Goal: Task Accomplishment & Management: Complete application form

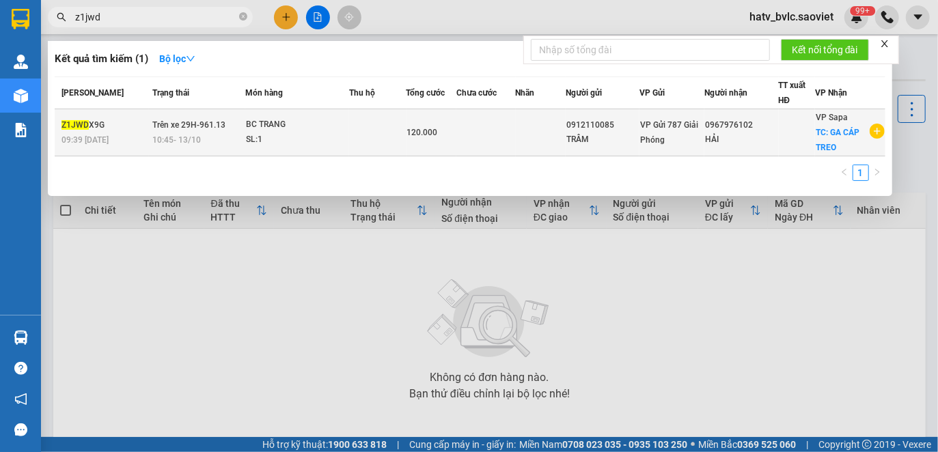
type input "z1jwd"
click at [355, 137] on td at bounding box center [377, 132] width 57 height 47
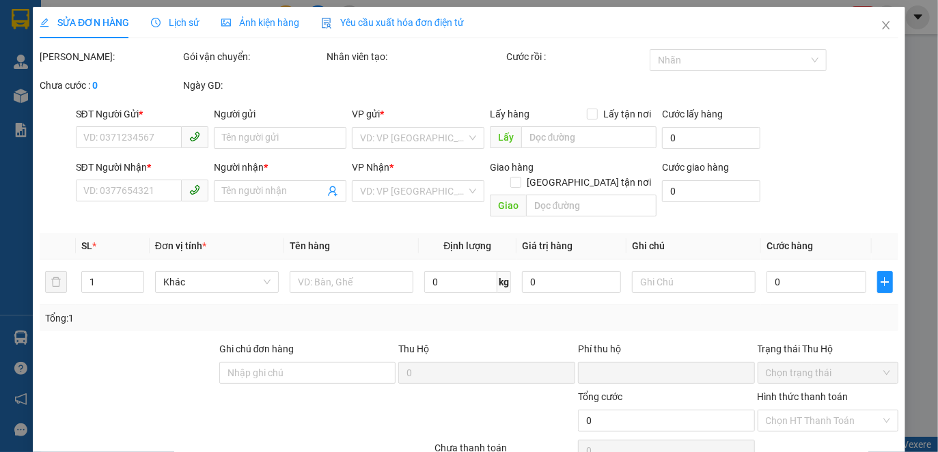
click at [356, 21] on span "Yêu cầu xuất hóa đơn điện tử" at bounding box center [392, 22] width 143 height 11
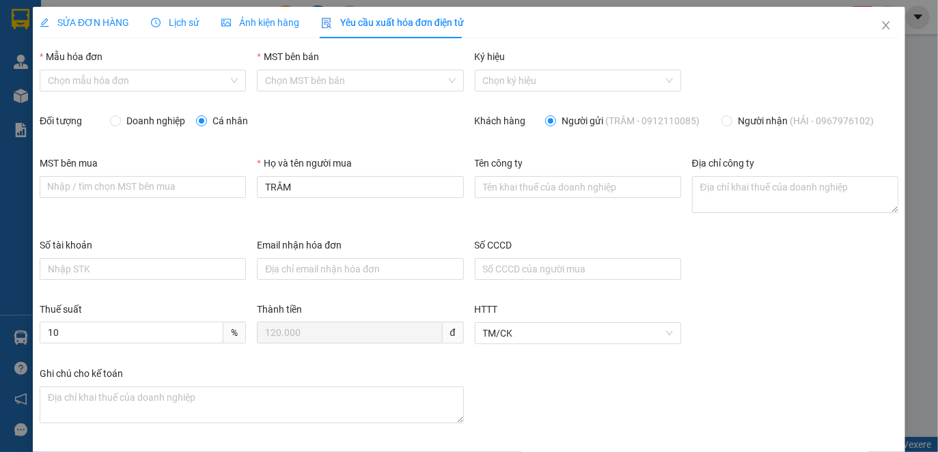
click at [187, 23] on span "Lịch sử" at bounding box center [175, 22] width 48 height 11
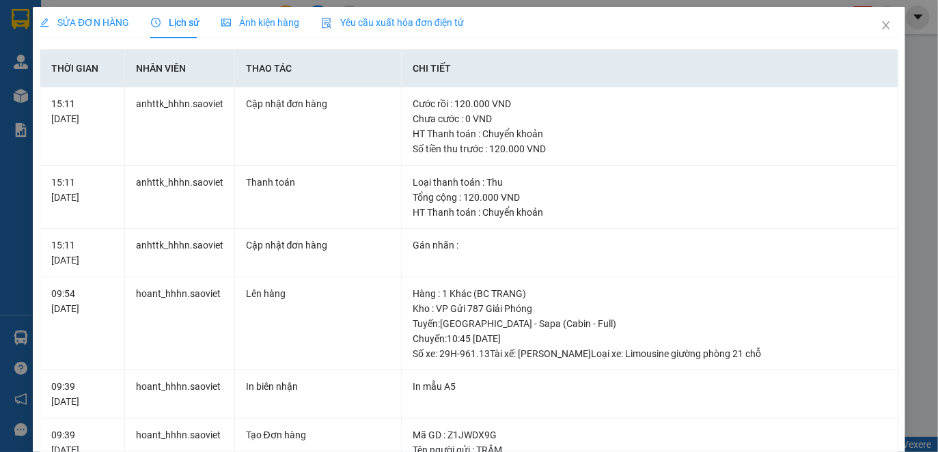
click at [431, 23] on span "Yêu cầu xuất hóa đơn điện tử" at bounding box center [392, 22] width 143 height 11
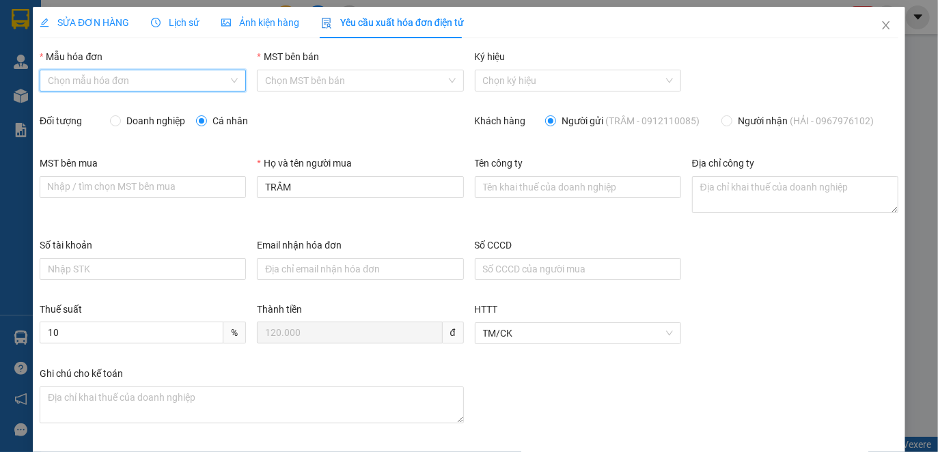
click at [139, 79] on input "Mẫu hóa đơn" at bounding box center [138, 80] width 180 height 20
drag, startPoint x: 119, startPoint y: 104, endPoint x: 156, endPoint y: 126, distance: 43.2
click at [119, 103] on div "1C25MYY (Chi nhánh)" at bounding box center [140, 107] width 187 height 15
type input "8"
click at [143, 117] on span "Doanh nghiệp" at bounding box center [156, 120] width 70 height 15
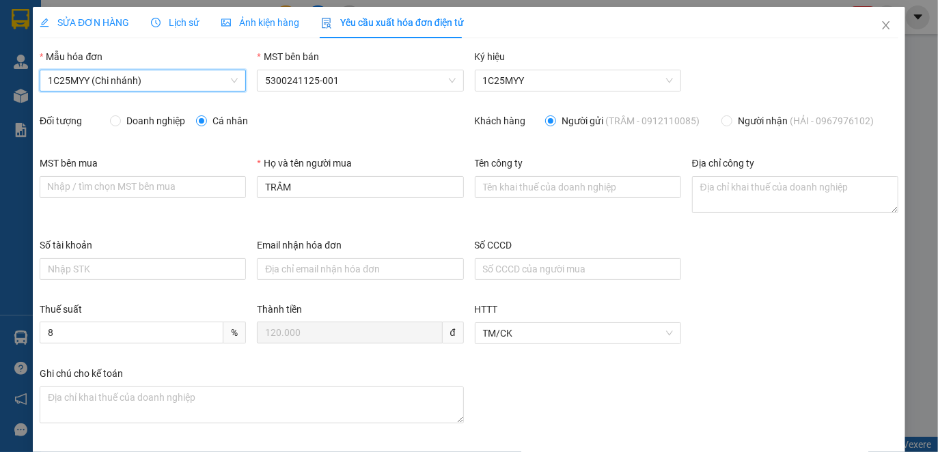
click at [120, 117] on input "Doanh nghiệp" at bounding box center [115, 120] width 10 height 10
radio input "true"
radio input "false"
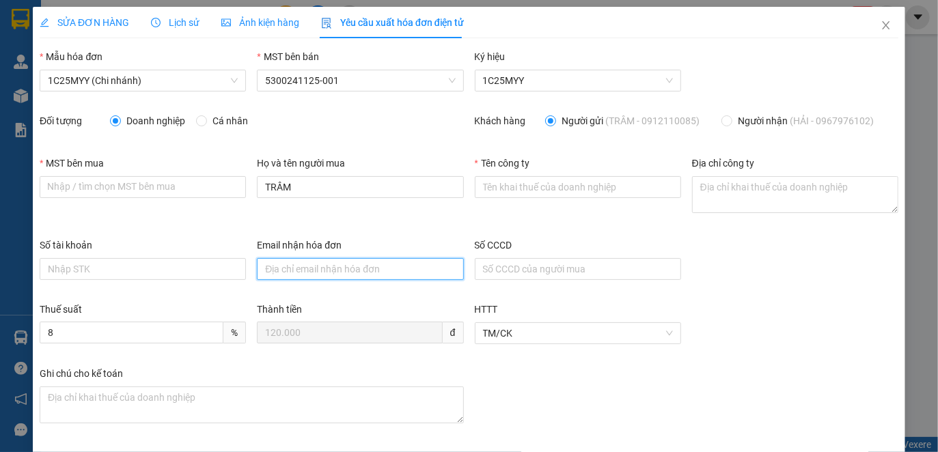
click at [331, 270] on input "Email nhận hóa đơn" at bounding box center [360, 269] width 206 height 22
paste input "[EMAIL_ADDRESS][DOMAIN_NAME]"
type input "[EMAIL_ADDRESS][DOMAIN_NAME]"
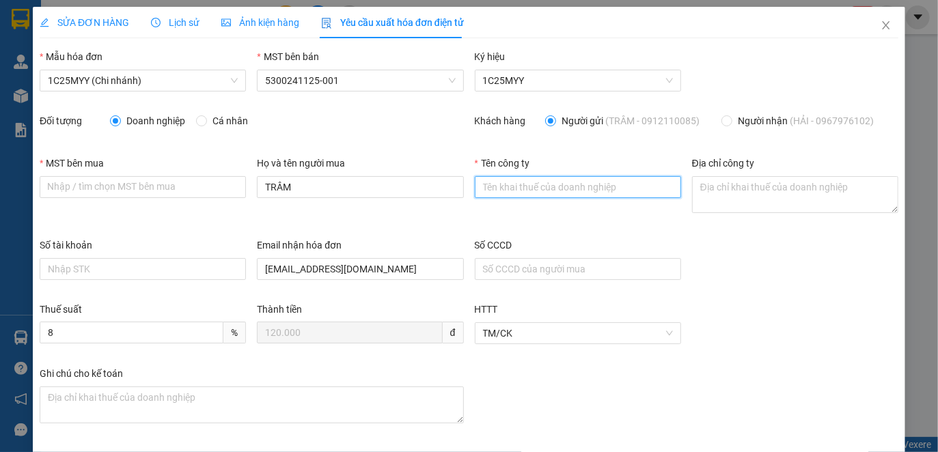
click at [588, 182] on input "Tên công ty" at bounding box center [578, 187] width 206 height 22
paste input "CÔNG TY CP ĐẦU TƯ XÂY DỰNG VÀ THƯƠNG MẠI CIT NAM VIỆT"
type input "CÔNG TY CP ĐẦU TƯ XÂY DỰNG VÀ THƯƠNG MẠI CIT NAM VIỆT"
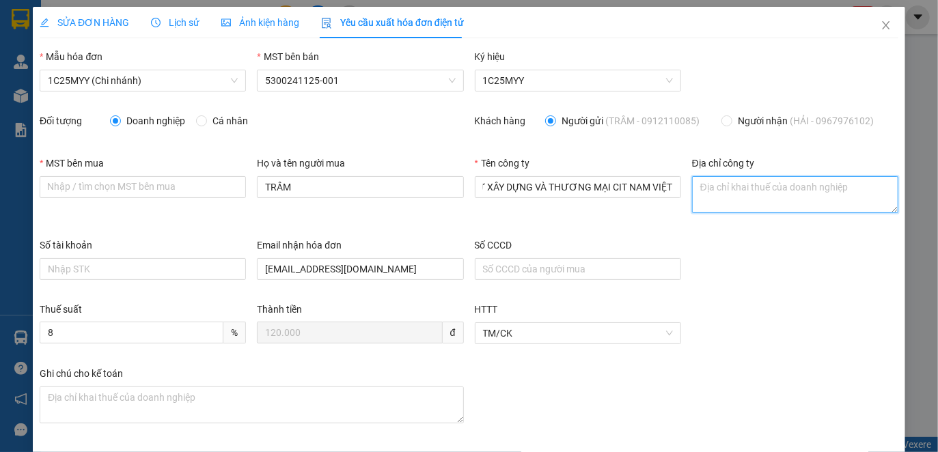
click at [738, 199] on textarea "Địa chỉ công ty" at bounding box center [795, 194] width 206 height 37
paste textarea "[STREET_ADDRESS]"
type textarea "[STREET_ADDRESS]"
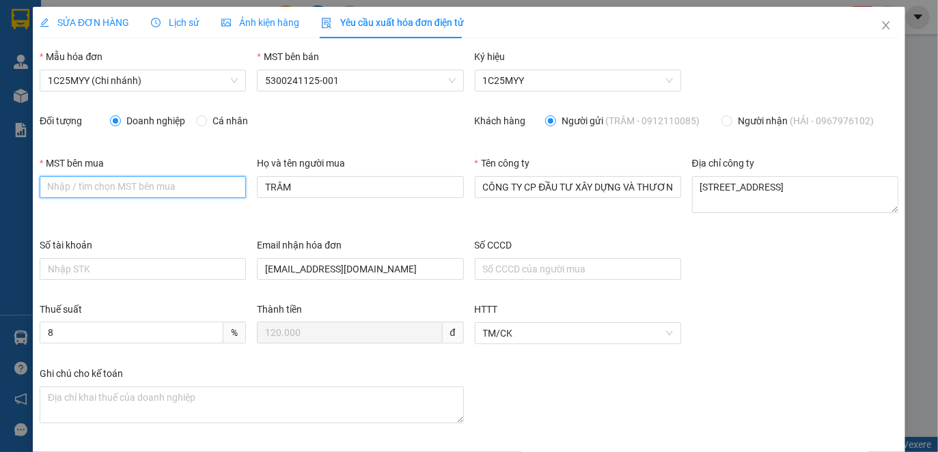
click at [161, 186] on input "MST bên mua" at bounding box center [143, 187] width 206 height 22
paste input "0108200639"
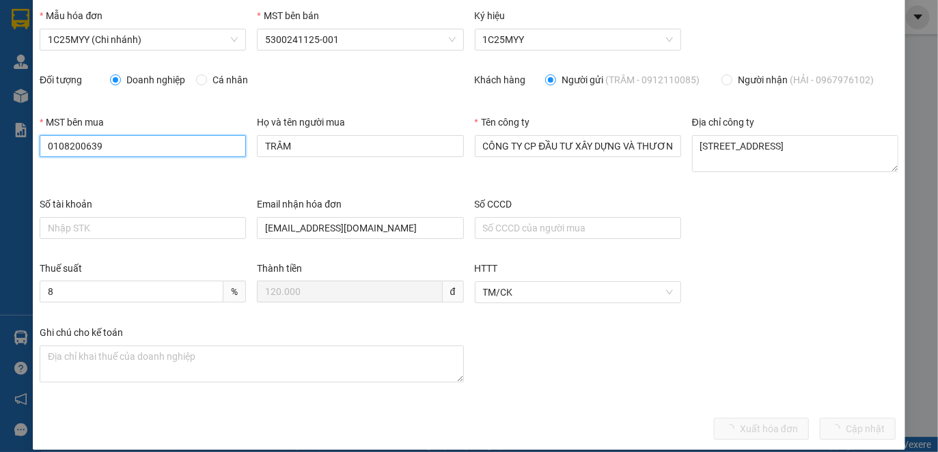
scroll to position [54, 0]
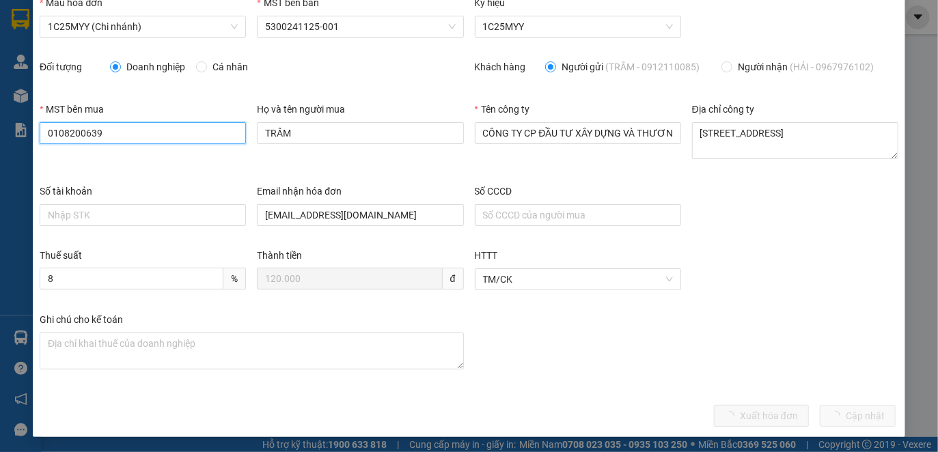
type input "0108200639"
click at [630, 316] on div "Ghi chú cho kế toán" at bounding box center [468, 353] width 869 height 82
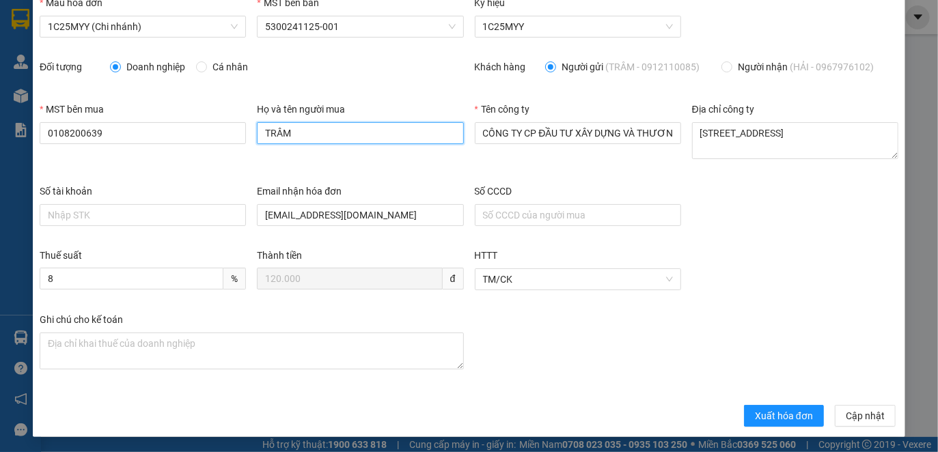
drag, startPoint x: 318, startPoint y: 141, endPoint x: 247, endPoint y: 132, distance: 70.8
click at [247, 132] on div "MST bên mua 0108200639 Họ và tên người mua TRÂM Tên công ty CÔNG TY CP ĐẦU TƯ X…" at bounding box center [468, 143] width 869 height 82
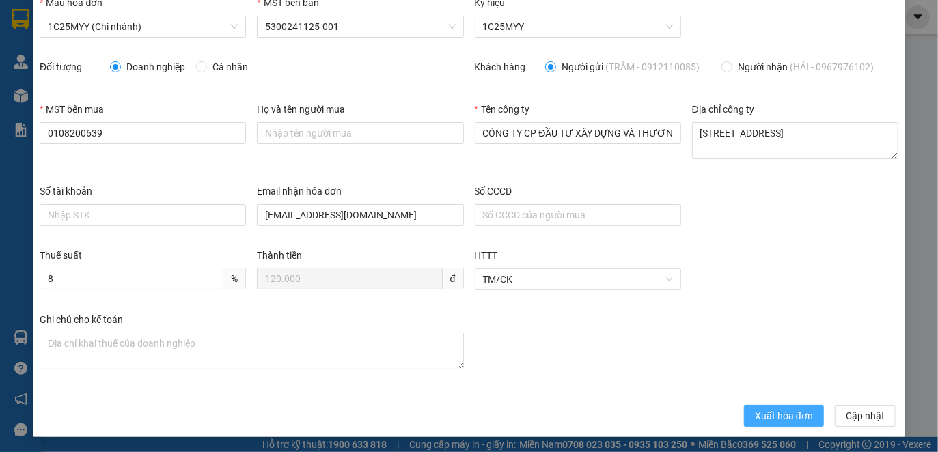
click at [755, 413] on span "Xuất hóa đơn" at bounding box center [784, 415] width 58 height 15
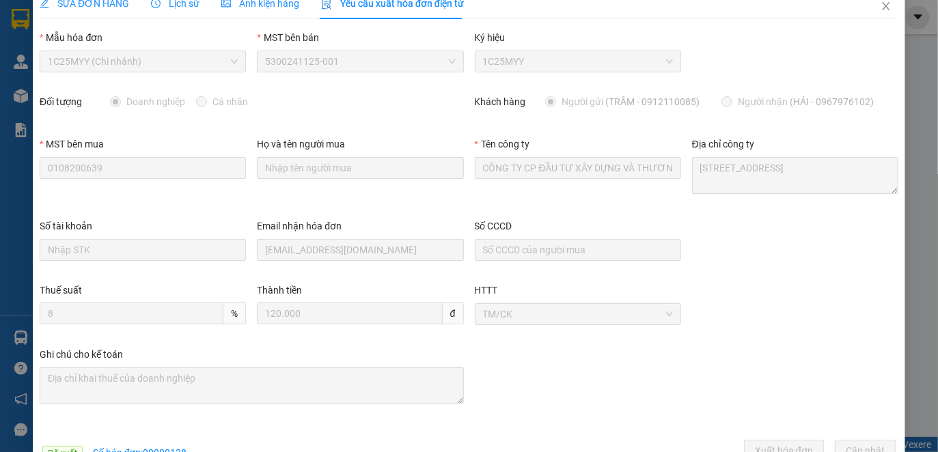
scroll to position [0, 0]
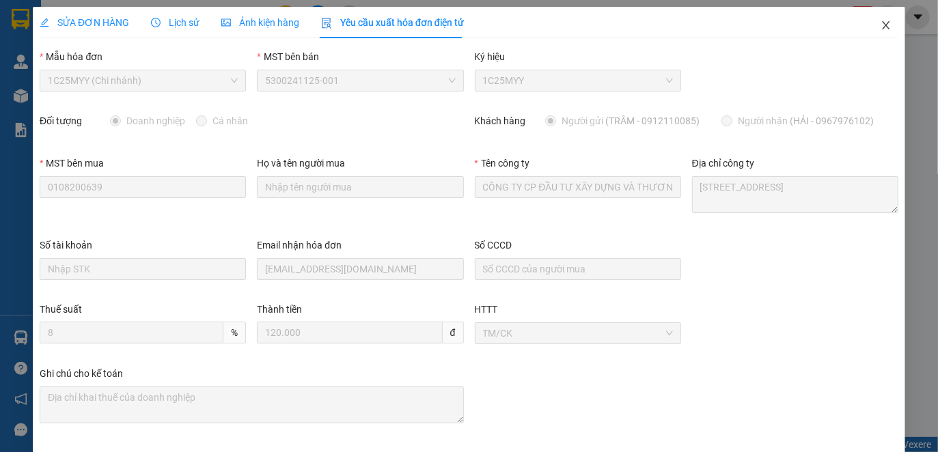
drag, startPoint x: 869, startPoint y: 25, endPoint x: 163, endPoint y: 22, distance: 706.8
click at [880, 27] on icon "close" at bounding box center [885, 25] width 11 height 11
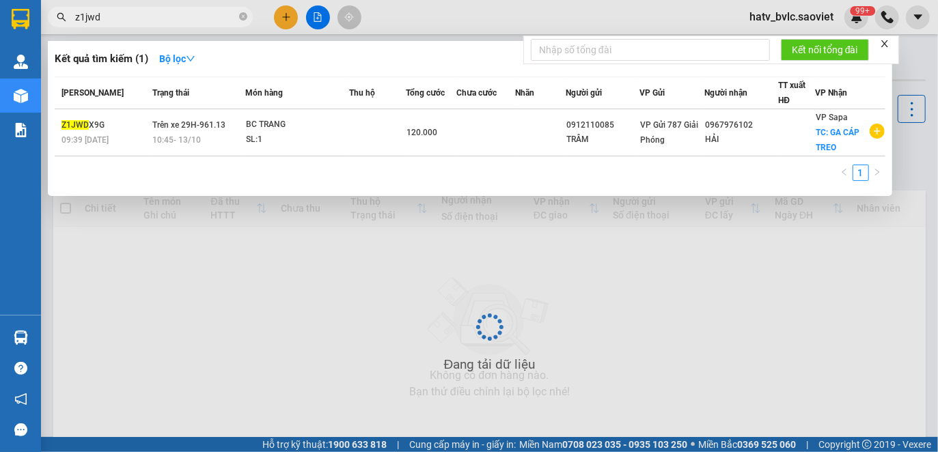
drag, startPoint x: 141, startPoint y: 17, endPoint x: 53, endPoint y: 19, distance: 88.1
click at [53, 19] on span "z1jwd" at bounding box center [150, 17] width 205 height 20
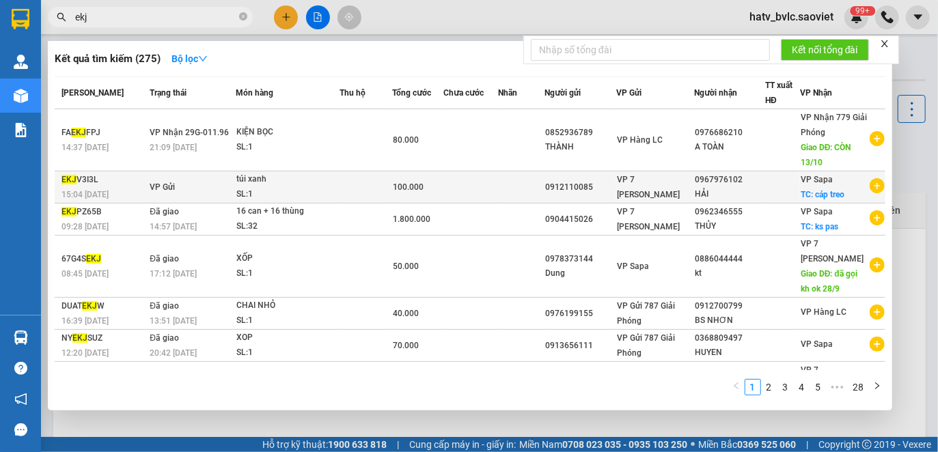
type input "ekj"
click at [460, 192] on td at bounding box center [470, 187] width 55 height 32
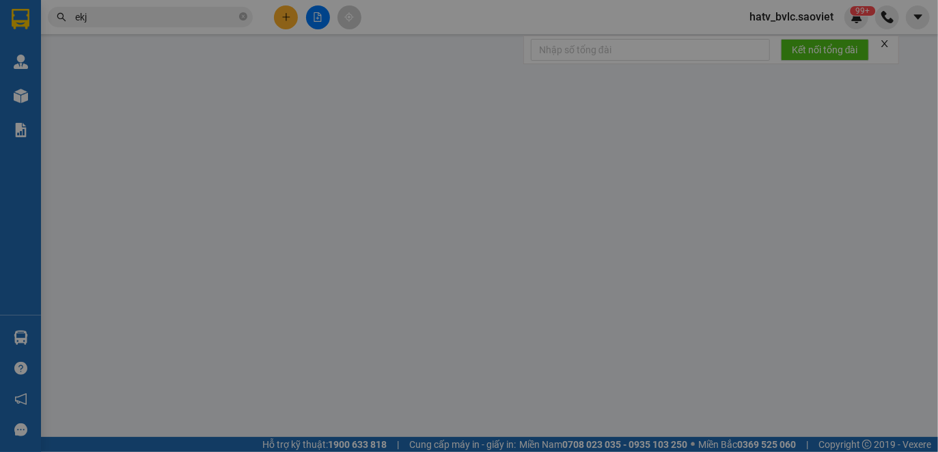
type input "0912110085"
type input "0967976102"
type input "HẢI"
checkbox input "true"
type input "cáp treo"
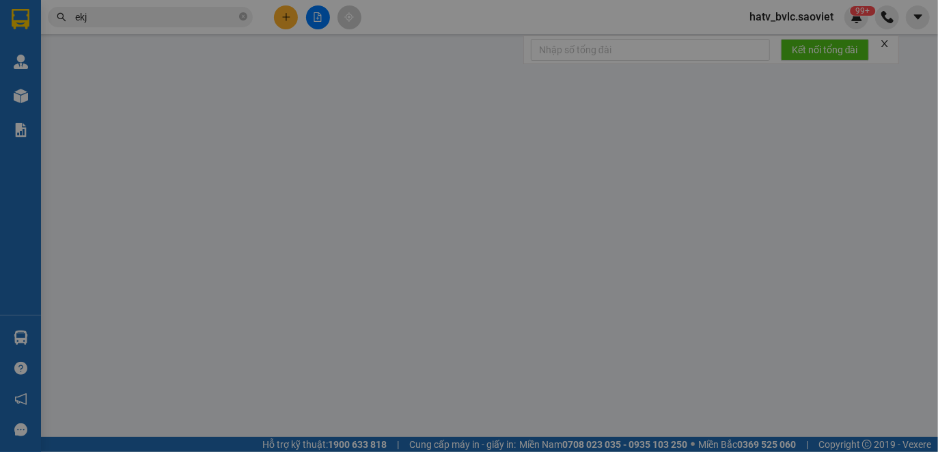
type input "0"
type input "100.000"
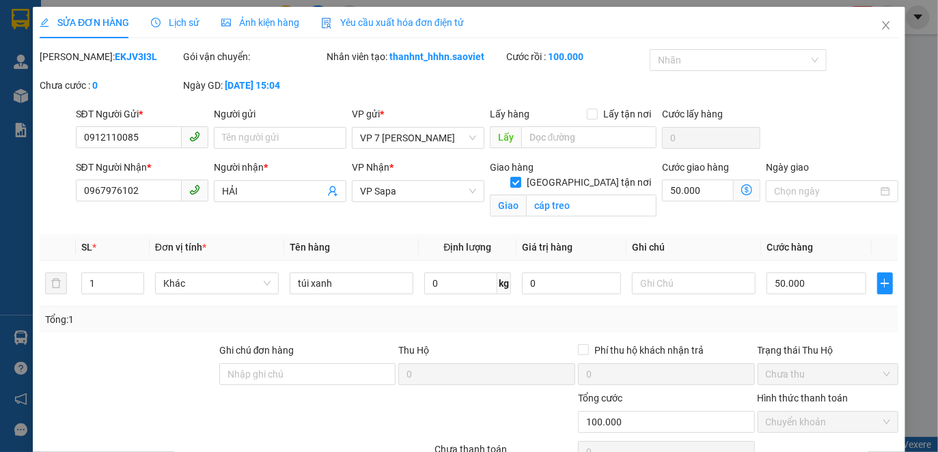
click at [393, 21] on span "Yêu cầu xuất hóa đơn điện tử" at bounding box center [392, 22] width 143 height 11
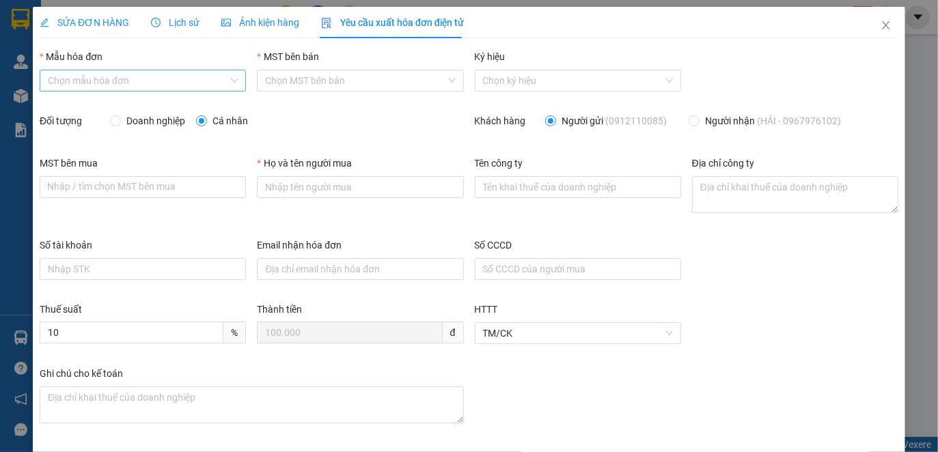
drag, startPoint x: 181, startPoint y: 78, endPoint x: 180, endPoint y: 93, distance: 15.1
click at [182, 78] on input "Mẫu hóa đơn" at bounding box center [138, 80] width 180 height 20
click at [181, 29] on div "Lịch sử" at bounding box center [175, 22] width 48 height 15
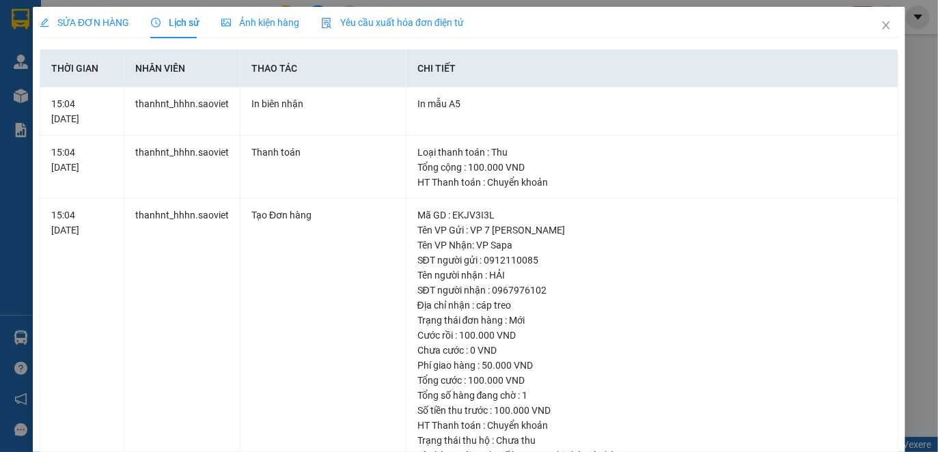
click at [387, 17] on span "Yêu cầu xuất hóa đơn điện tử" at bounding box center [392, 22] width 143 height 11
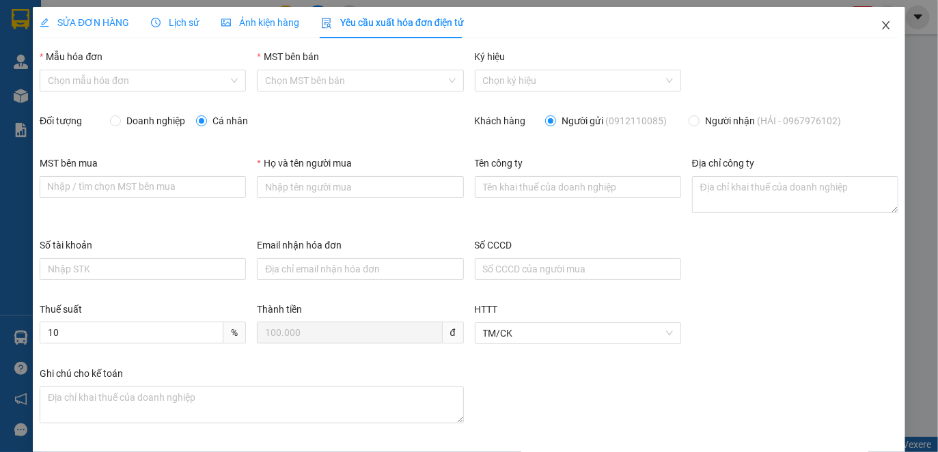
click at [880, 23] on icon "close" at bounding box center [885, 25] width 11 height 11
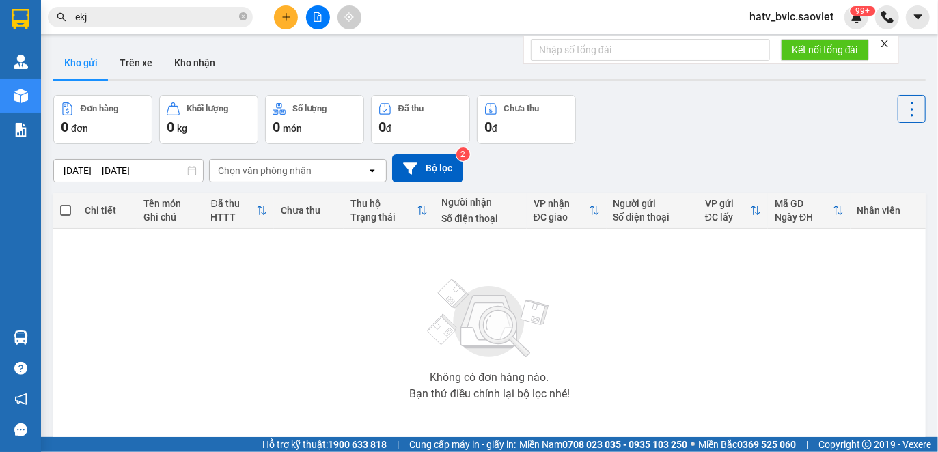
click at [178, 23] on input "ekj" at bounding box center [155, 17] width 161 height 15
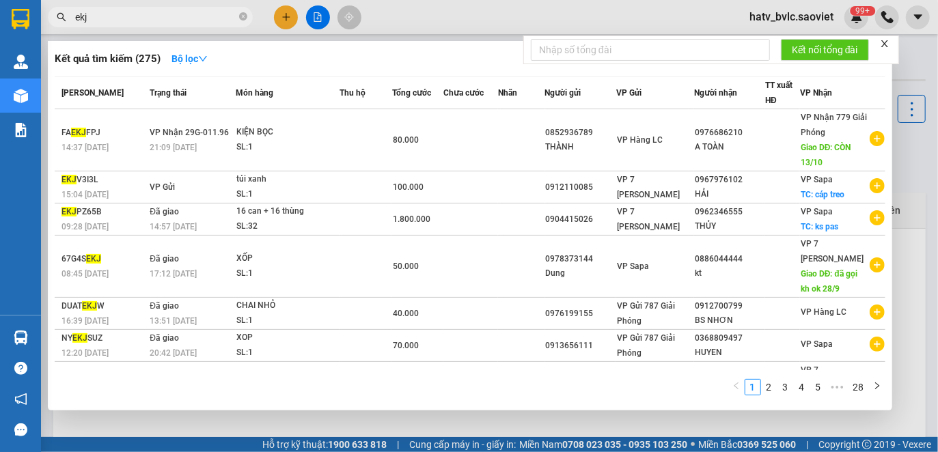
paste input "0989361168"
type input "ekj0989361168"
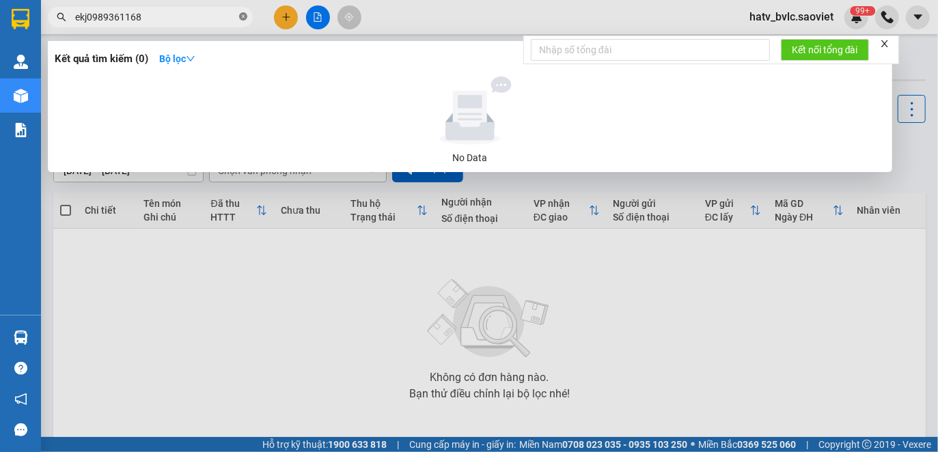
click at [241, 16] on icon "close-circle" at bounding box center [243, 16] width 8 height 8
paste input "0989361168"
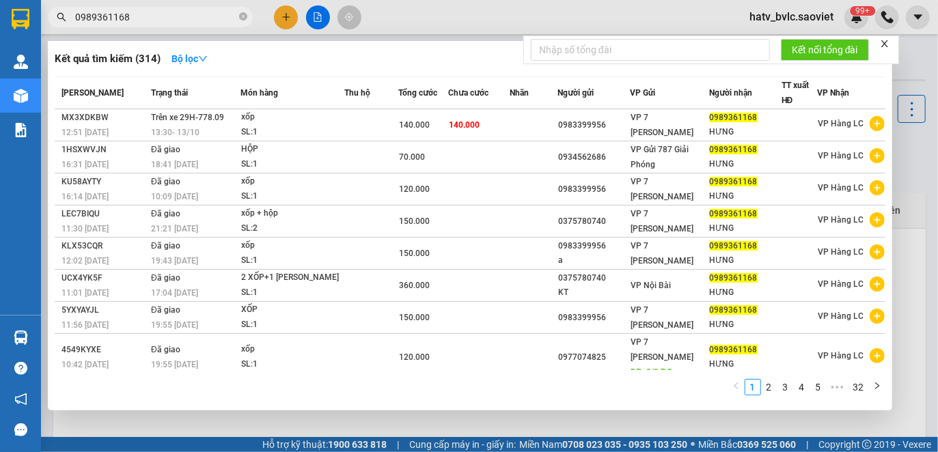
type input "0989361168"
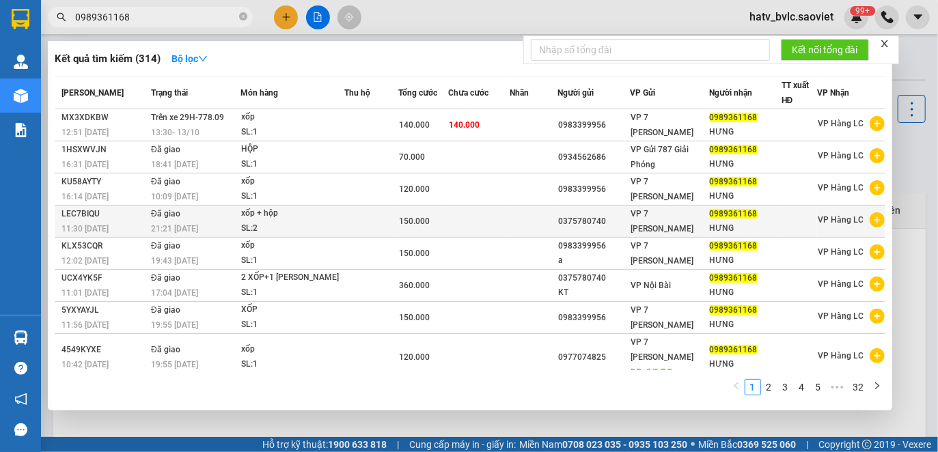
click at [323, 223] on div "SL: 2" at bounding box center [292, 228] width 102 height 15
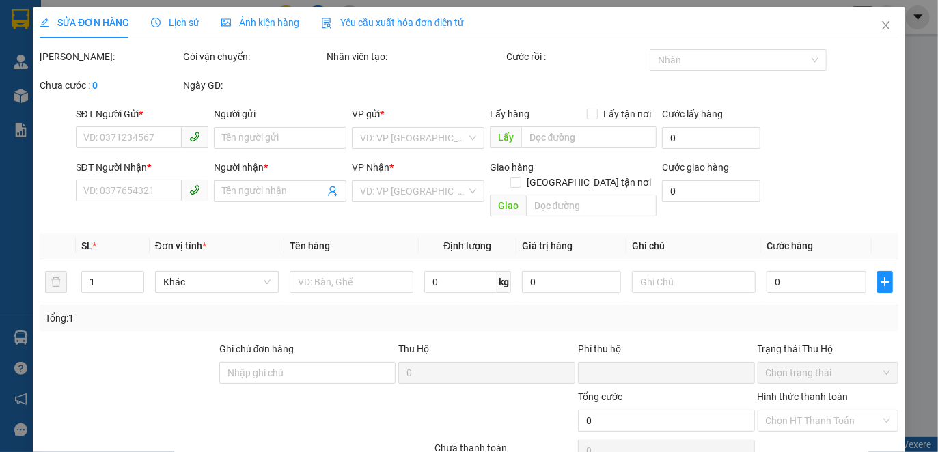
click at [410, 23] on span "Yêu cầu xuất hóa đơn điện tử" at bounding box center [392, 22] width 143 height 11
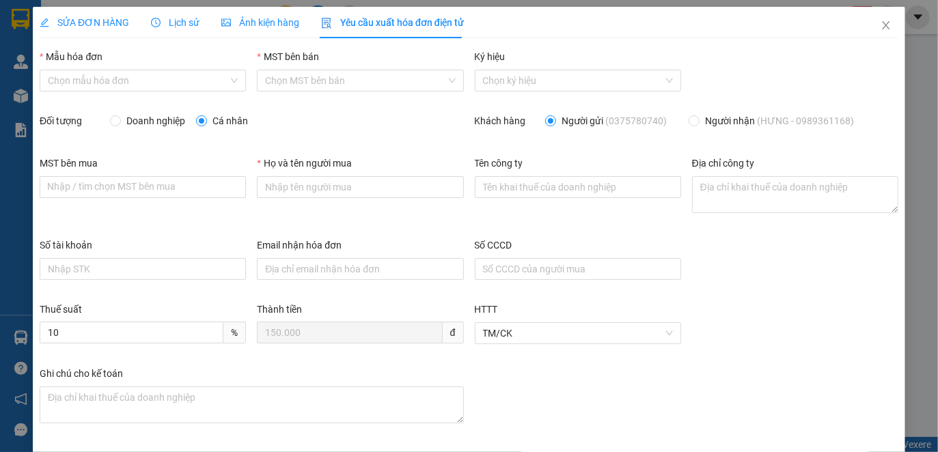
click at [167, 27] on span "Lịch sử" at bounding box center [175, 22] width 48 height 11
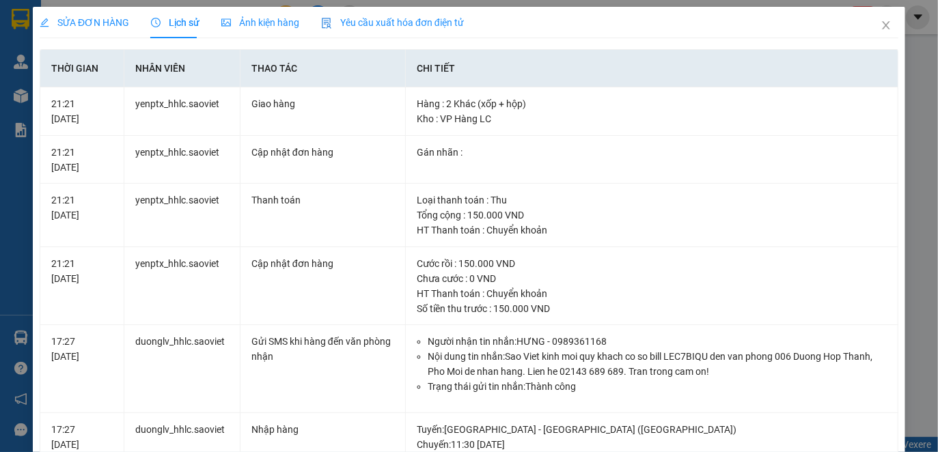
click at [428, 19] on span "Yêu cầu xuất hóa đơn điện tử" at bounding box center [392, 22] width 143 height 11
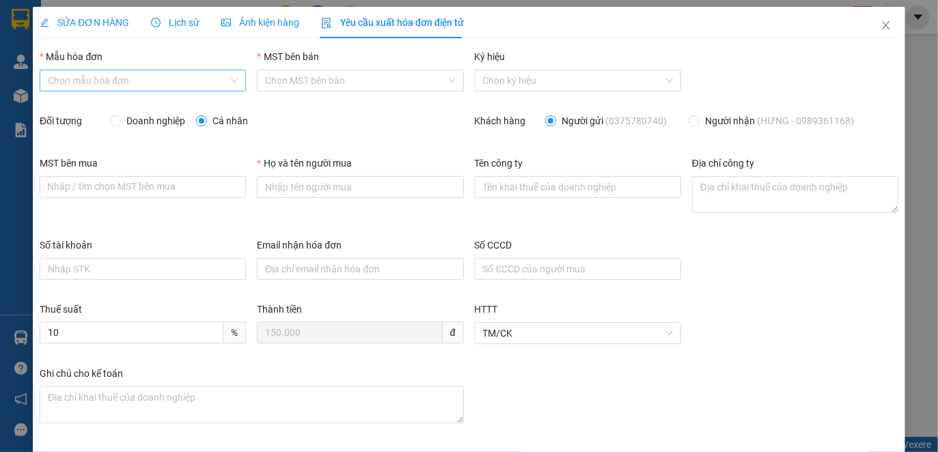
drag, startPoint x: 130, startPoint y: 72, endPoint x: 135, endPoint y: 87, distance: 15.8
click at [130, 75] on input "Mẫu hóa đơn" at bounding box center [138, 80] width 180 height 20
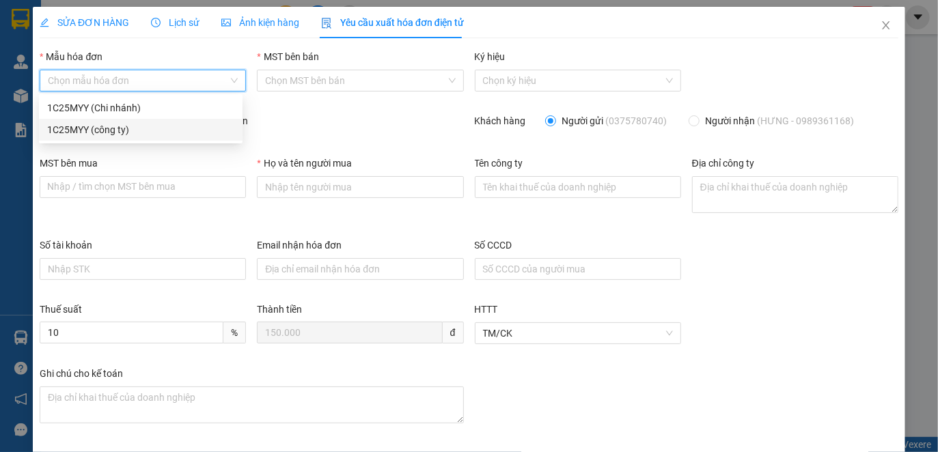
click at [130, 126] on div "1C25MYY (công ty)" at bounding box center [140, 129] width 187 height 15
type input "8"
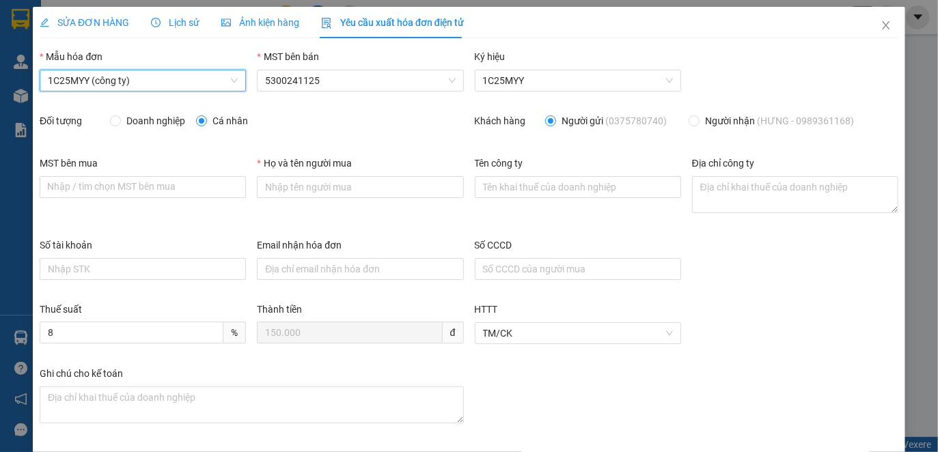
click at [129, 121] on span "Doanh nghiệp" at bounding box center [156, 120] width 70 height 15
click at [120, 121] on input "Doanh nghiệp" at bounding box center [115, 120] width 10 height 10
radio input "true"
radio input "false"
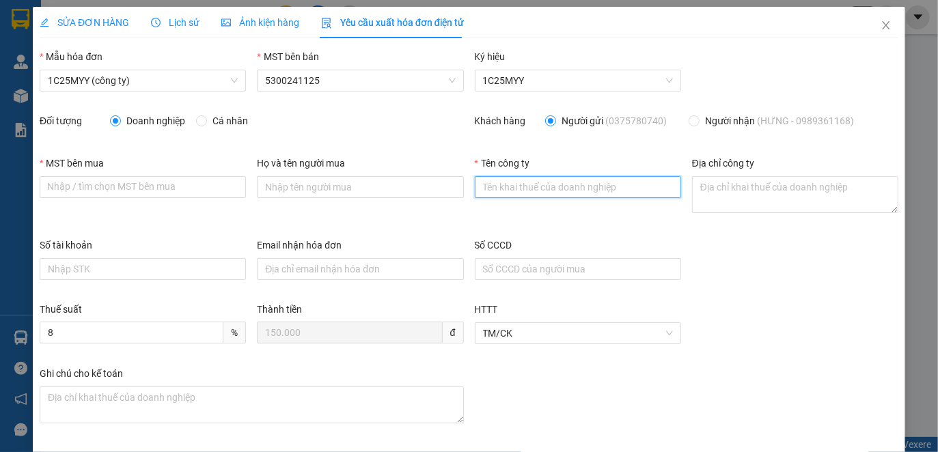
click at [528, 190] on input "Tên công ty" at bounding box center [578, 187] width 206 height 22
paste input "CÔNG TY CỔ PHẦN Y - DƯỢC HƯNG THỊNH"
type input "CÔNG TY CỔ PHẦN Y - DƯỢC HƯNG THỊNH"
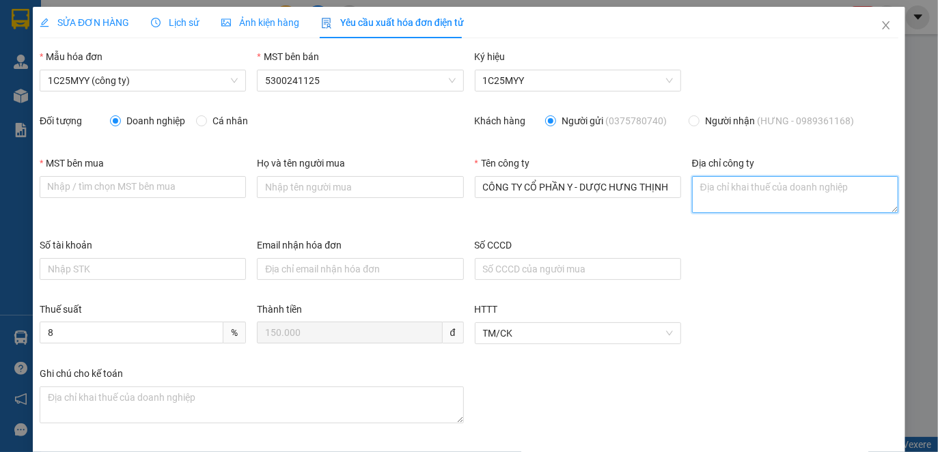
click at [708, 191] on textarea "Địa chỉ công ty" at bounding box center [795, 194] width 206 height 37
paste textarea "SN 152, [GEOGRAPHIC_DATA], [GEOGRAPHIC_DATA], [GEOGRAPHIC_DATA], [GEOGRAPHIC_DA…"
type textarea "SN 152, [GEOGRAPHIC_DATA], [GEOGRAPHIC_DATA], [GEOGRAPHIC_DATA], [GEOGRAPHIC_DA…"
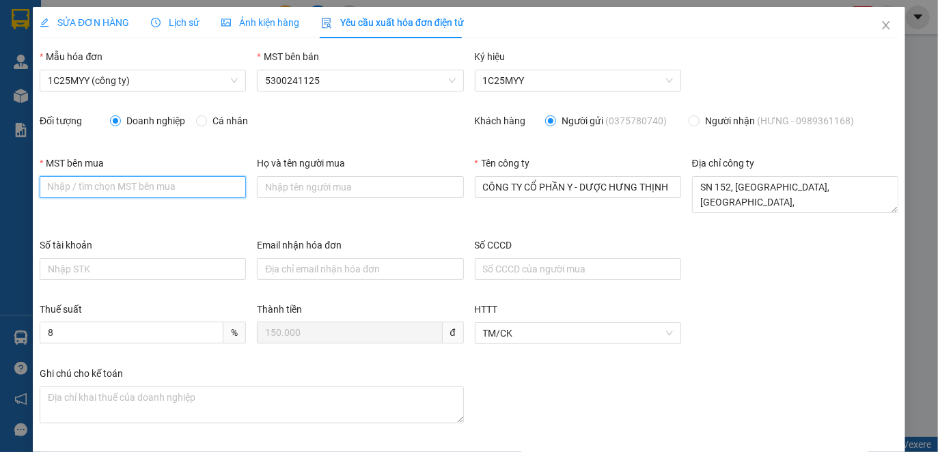
click at [160, 185] on input "MST bên mua" at bounding box center [143, 187] width 206 height 22
paste input "5300273173"
type input "5300273173"
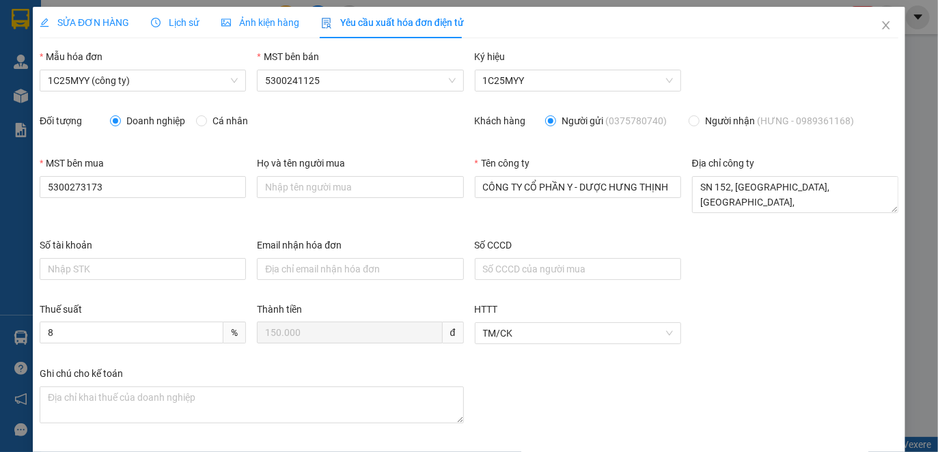
click at [737, 257] on div "Số tài khoản Email nhận hóa đơn Số CCCD" at bounding box center [468, 270] width 869 height 64
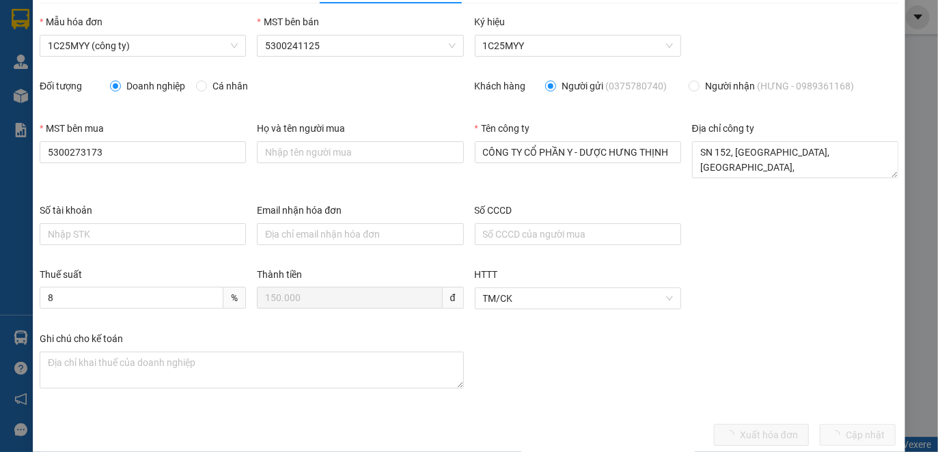
scroll to position [54, 0]
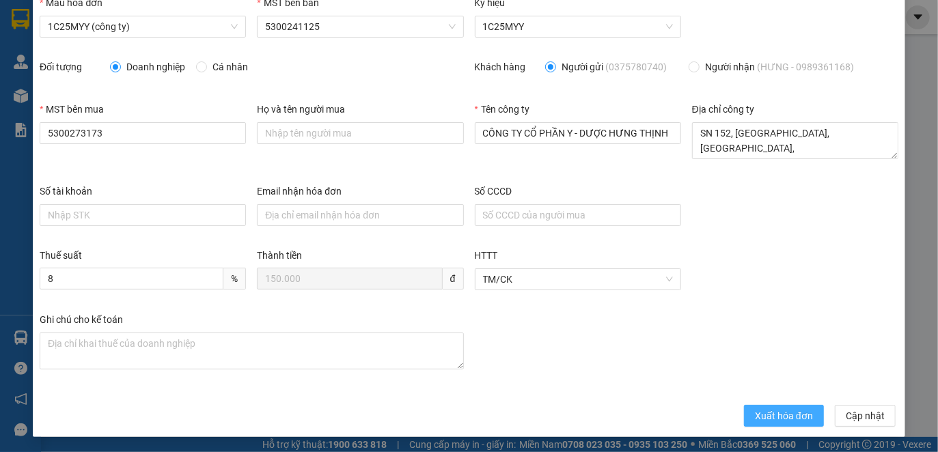
click at [766, 413] on span "Xuất hóa đơn" at bounding box center [784, 415] width 58 height 15
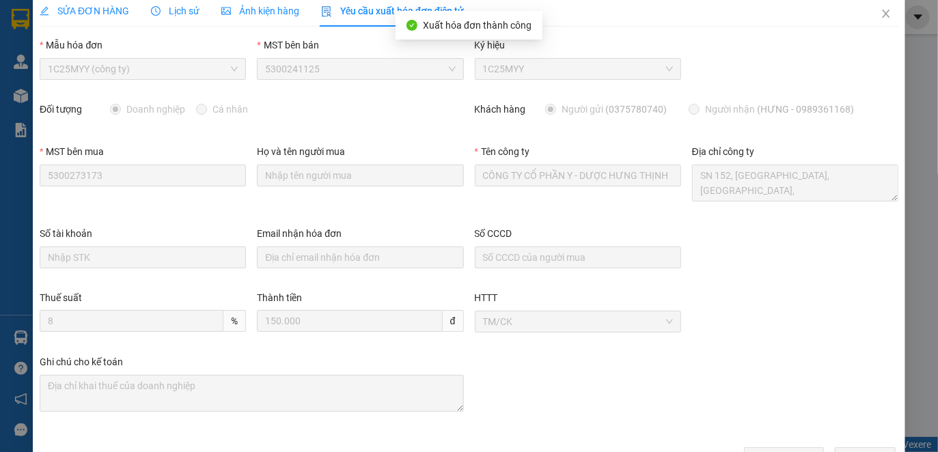
scroll to position [0, 0]
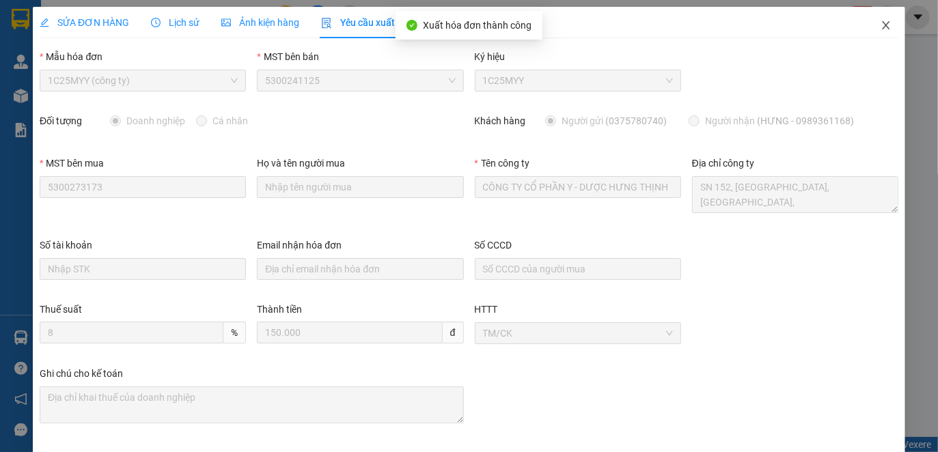
click at [882, 25] on icon "close" at bounding box center [886, 25] width 8 height 8
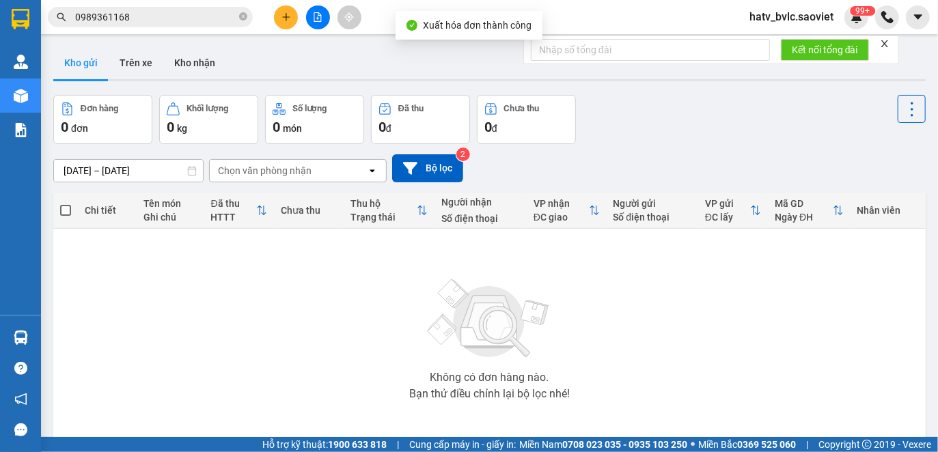
click at [146, 14] on input "0989361168" at bounding box center [155, 17] width 161 height 15
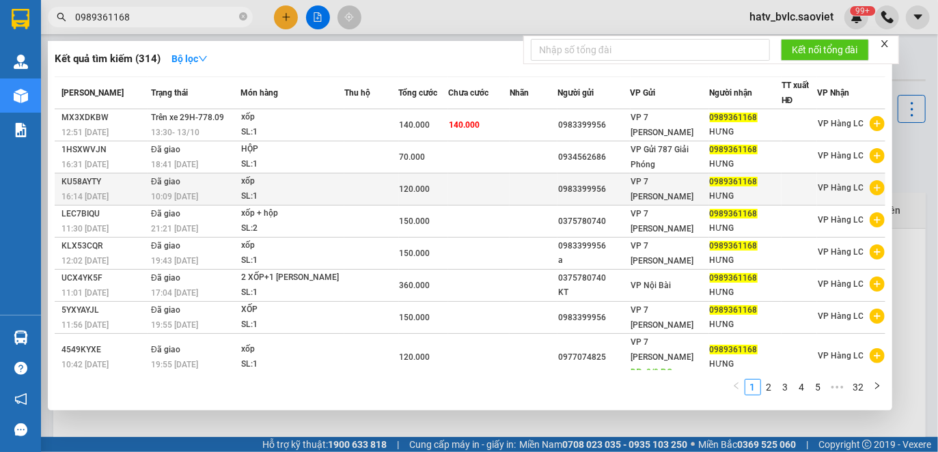
click at [435, 186] on div "120.000" at bounding box center [424, 189] width 48 height 15
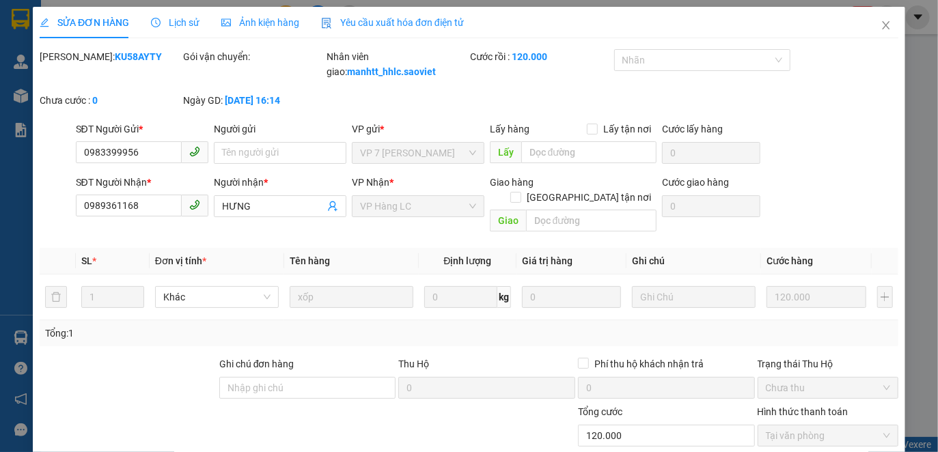
click at [370, 17] on span "Yêu cầu xuất hóa đơn điện tử" at bounding box center [392, 22] width 143 height 11
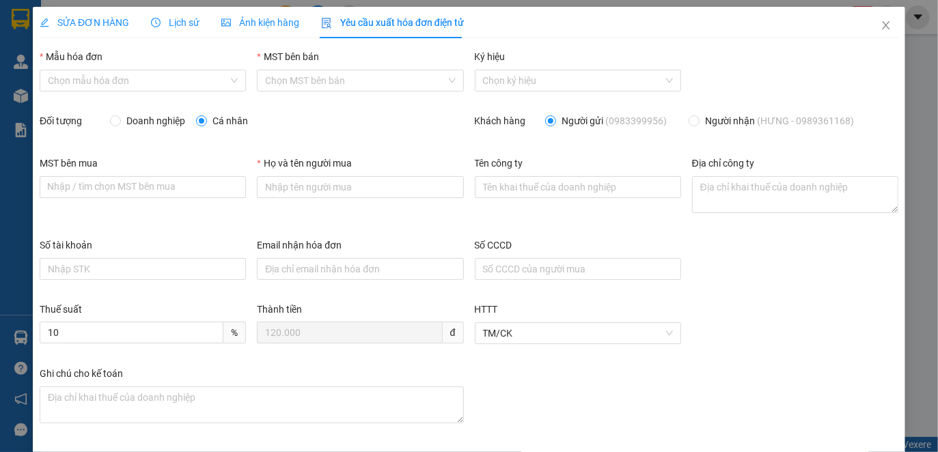
click at [161, 68] on div "Mẫu hóa đơn" at bounding box center [143, 59] width 206 height 20
click at [159, 20] on icon "clock-circle" at bounding box center [156, 23] width 10 height 10
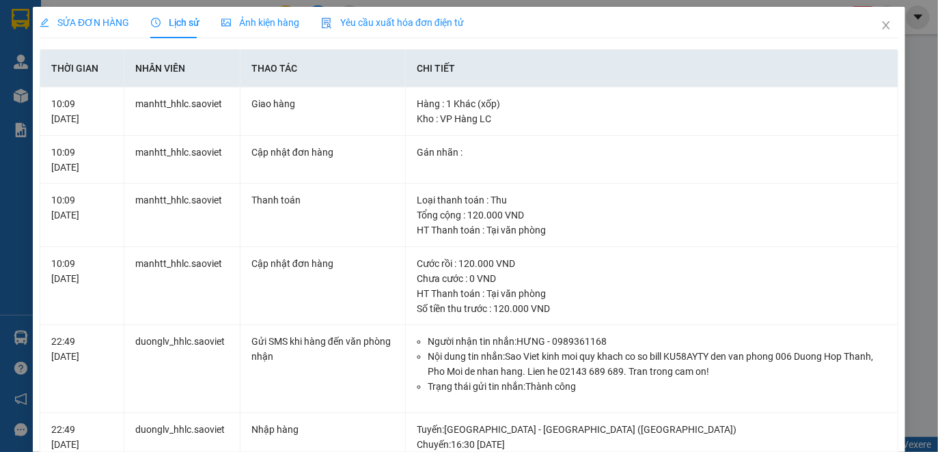
click at [413, 20] on span "Yêu cầu xuất hóa đơn điện tử" at bounding box center [392, 22] width 143 height 11
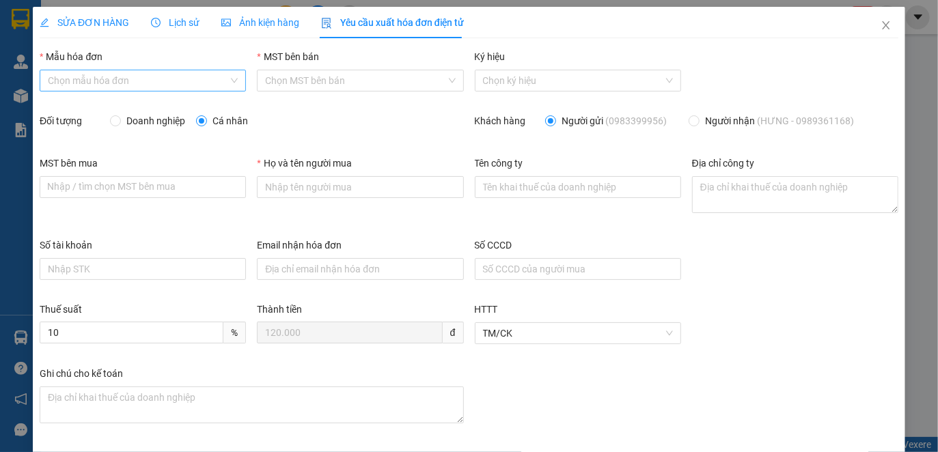
click at [134, 70] on div "Chọn mẫu hóa đơn" at bounding box center [143, 81] width 206 height 22
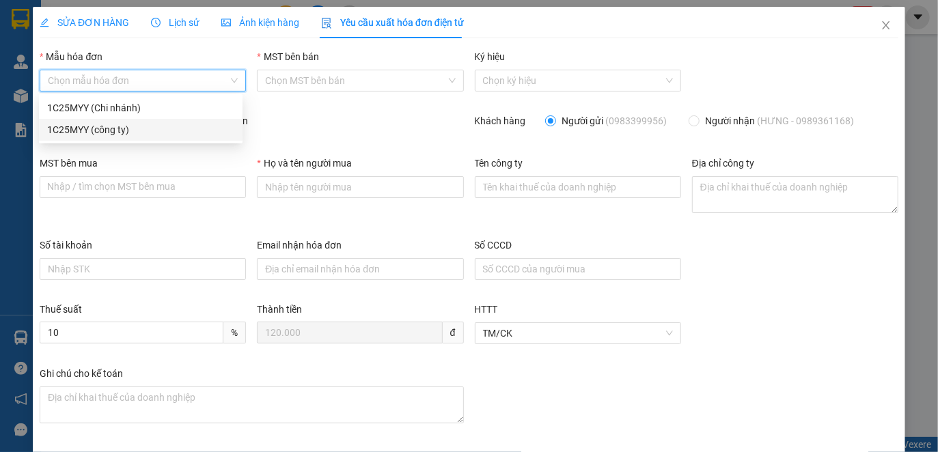
drag, startPoint x: 135, startPoint y: 132, endPoint x: 128, endPoint y: 124, distance: 10.2
click at [134, 132] on div "1C25MYY (công ty)" at bounding box center [140, 129] width 187 height 15
type input "8"
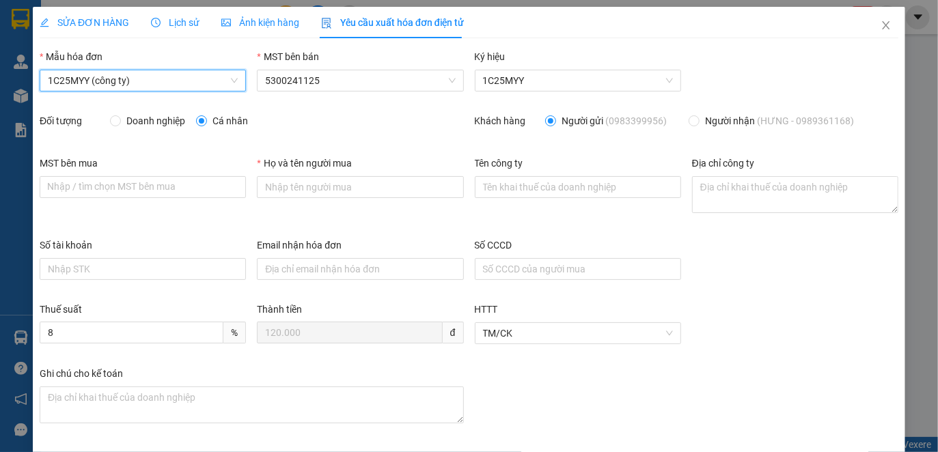
click at [124, 123] on span "Doanh nghiệp" at bounding box center [156, 120] width 70 height 15
click at [120, 123] on input "Doanh nghiệp" at bounding box center [115, 120] width 10 height 10
radio input "true"
radio input "false"
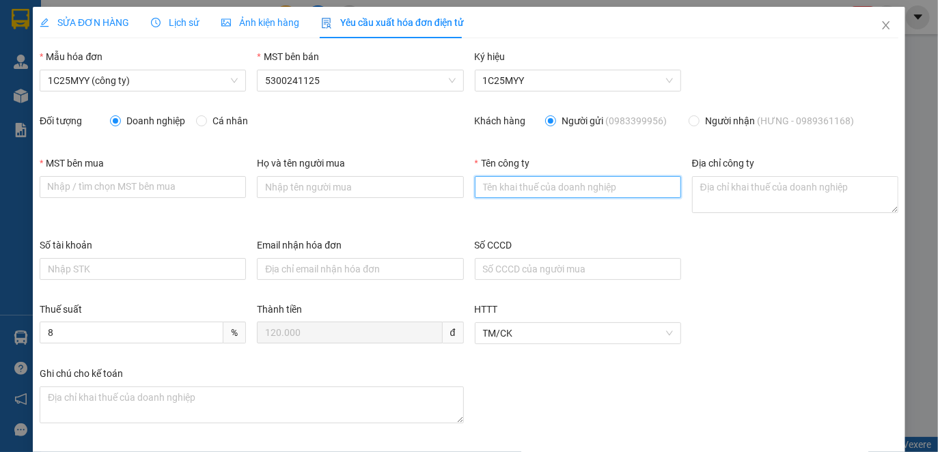
drag, startPoint x: 556, startPoint y: 191, endPoint x: 513, endPoint y: 176, distance: 45.6
click at [556, 191] on input "Tên công ty" at bounding box center [578, 187] width 206 height 22
paste input "CÔNG TY CỔ PHẦN Y - DƯỢC HƯNG THỊNH"
type input "CÔNG TY CỔ PHẦN Y - DƯỢC HƯNG THỊNH"
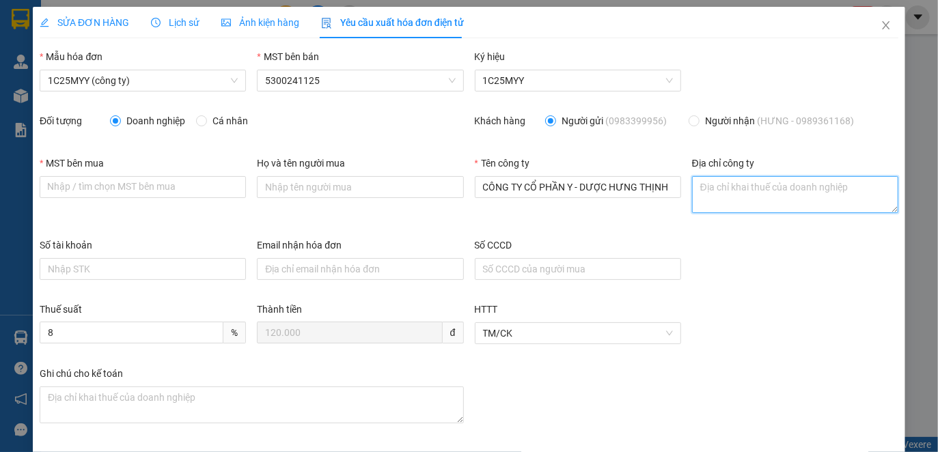
click at [712, 190] on textarea "Địa chỉ công ty" at bounding box center [795, 194] width 206 height 37
paste textarea "SN 152, [GEOGRAPHIC_DATA], [GEOGRAPHIC_DATA], [GEOGRAPHIC_DATA], [GEOGRAPHIC_DA…"
type textarea "SN 152, [GEOGRAPHIC_DATA], [GEOGRAPHIC_DATA], [GEOGRAPHIC_DATA], [GEOGRAPHIC_DA…"
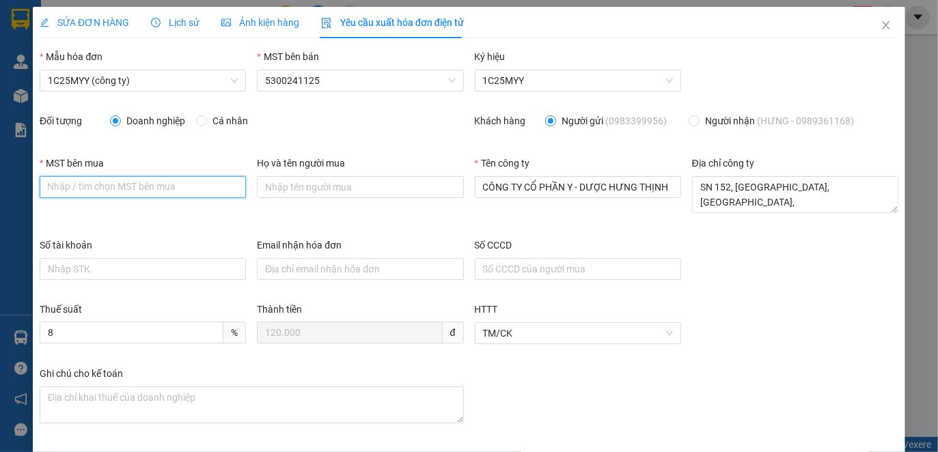
click at [195, 186] on input "MST bên mua" at bounding box center [143, 187] width 206 height 22
paste input "5300273173"
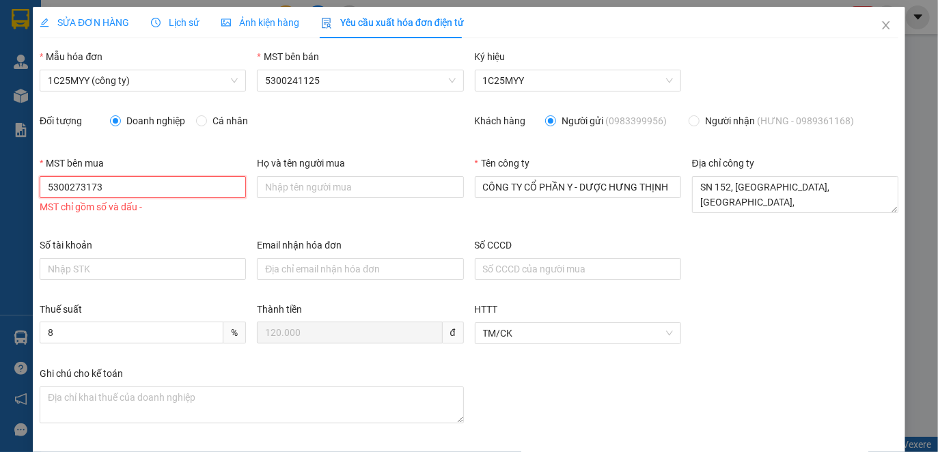
click at [70, 186] on input "5300273173" at bounding box center [143, 187] width 206 height 22
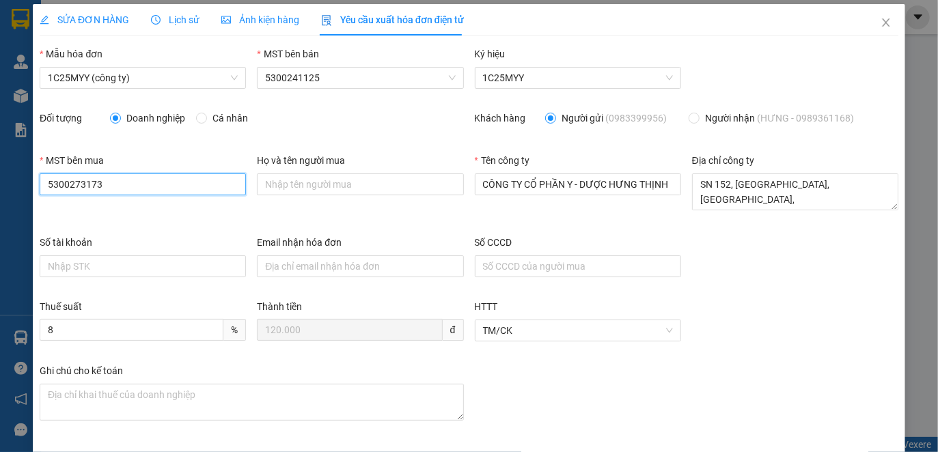
scroll to position [54, 0]
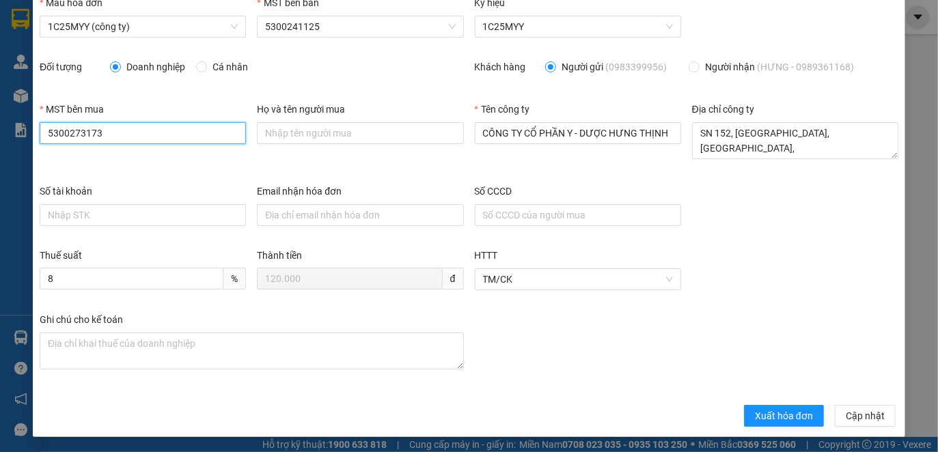
type input "5300273173"
click at [665, 322] on div "Ghi chú cho kế toán" at bounding box center [468, 353] width 869 height 82
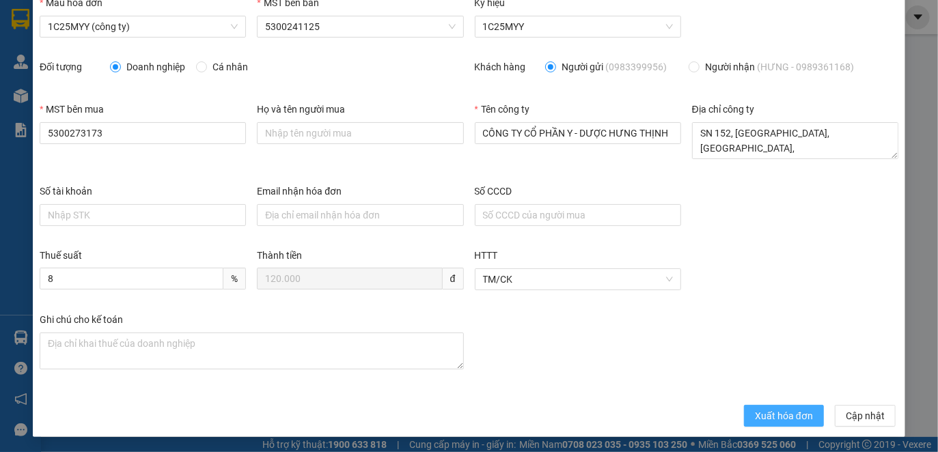
click at [783, 412] on span "Xuất hóa đơn" at bounding box center [784, 415] width 58 height 15
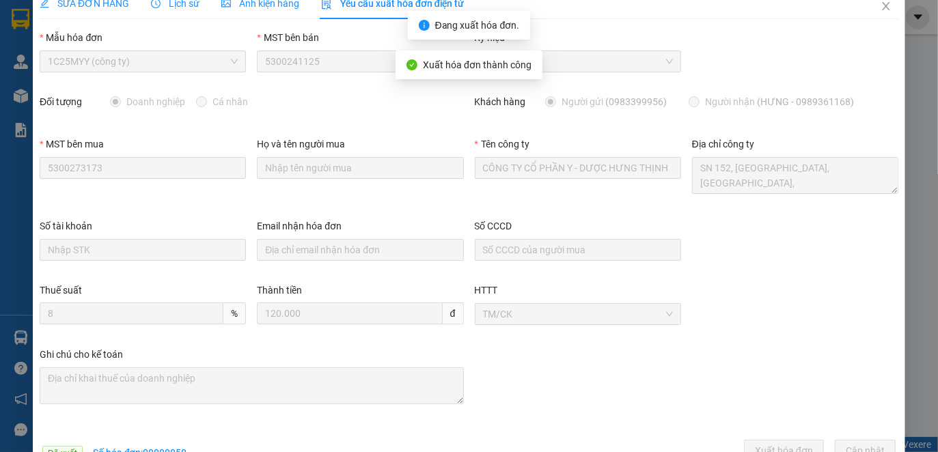
scroll to position [0, 0]
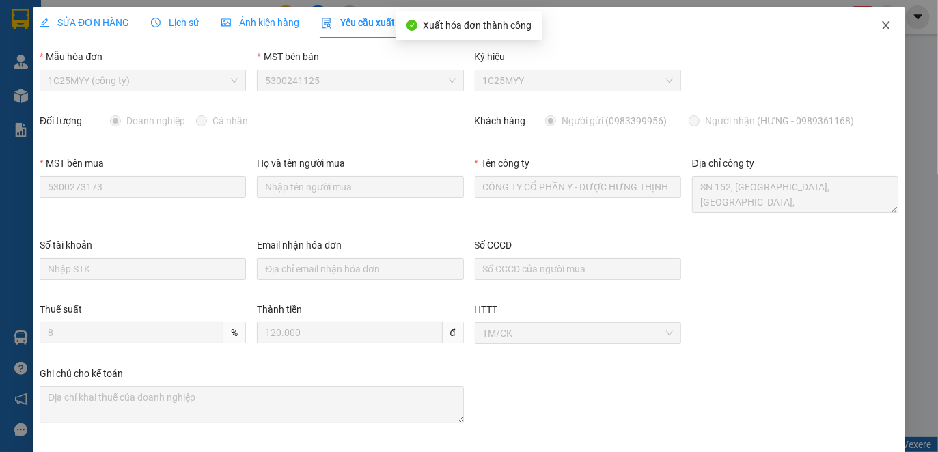
drag, startPoint x: 873, startPoint y: 26, endPoint x: 36, endPoint y: 27, distance: 837.9
click at [882, 26] on icon "close" at bounding box center [886, 25] width 8 height 8
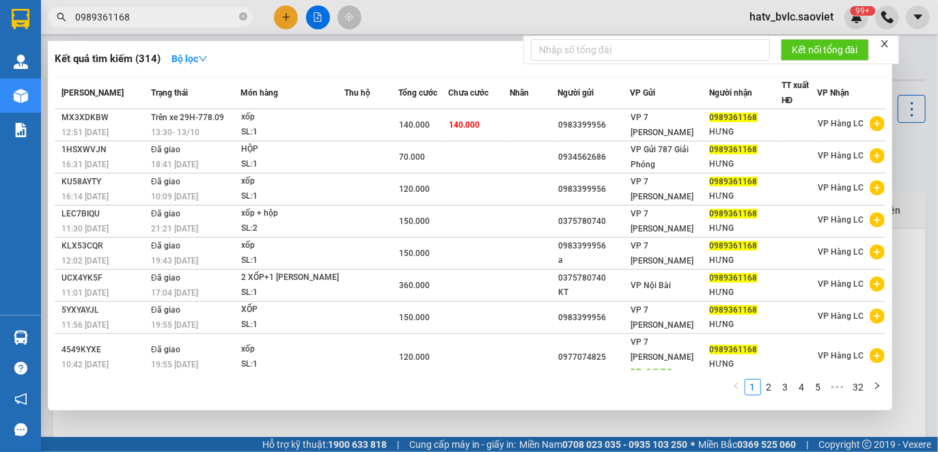
click at [210, 15] on input "0989361168" at bounding box center [155, 17] width 161 height 15
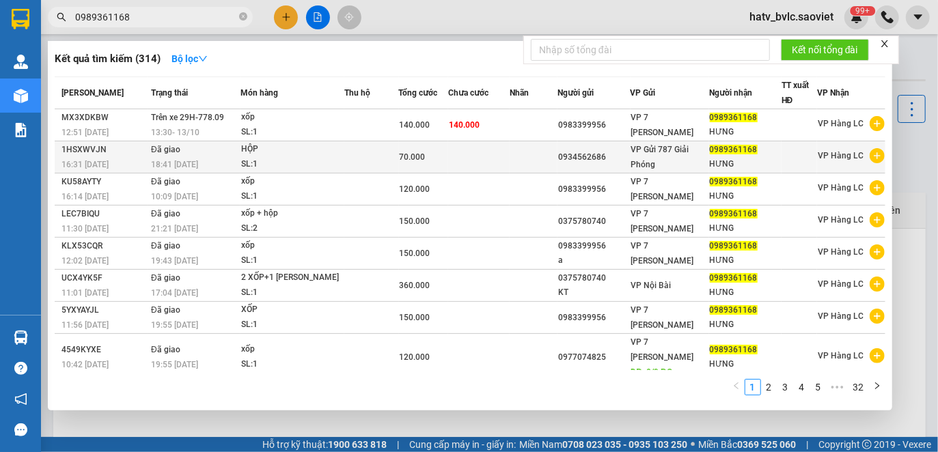
click at [306, 157] on div "SL: 1" at bounding box center [292, 164] width 102 height 15
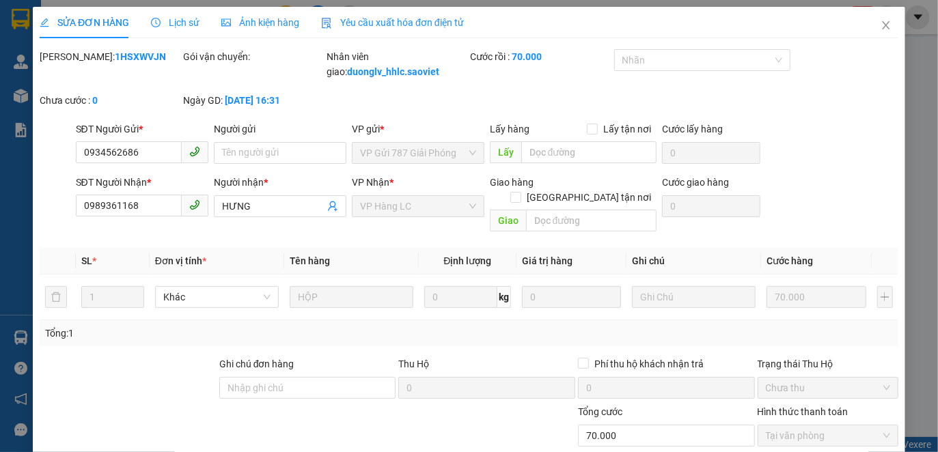
type input "0934562686"
type input "0989361168"
type input "HƯNG"
type input "0"
type input "70.000"
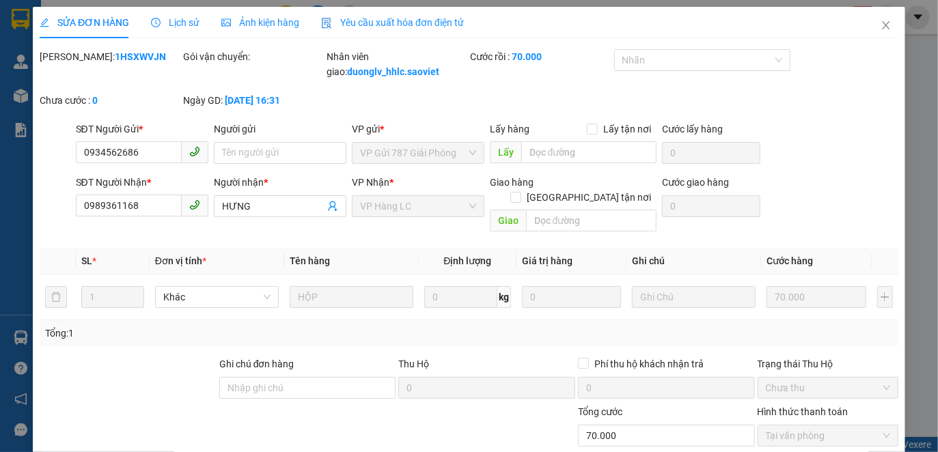
click at [372, 17] on span "Yêu cầu xuất hóa đơn điện tử" at bounding box center [392, 22] width 143 height 11
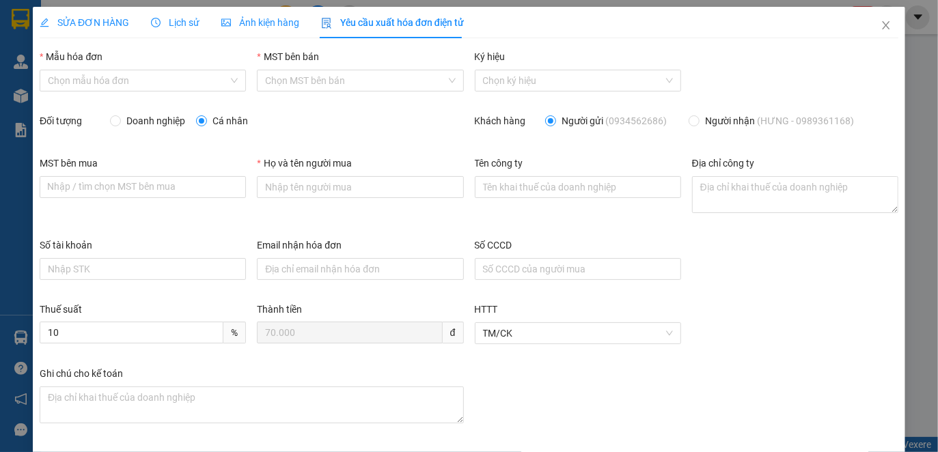
click at [177, 17] on span "Lịch sử" at bounding box center [175, 22] width 48 height 11
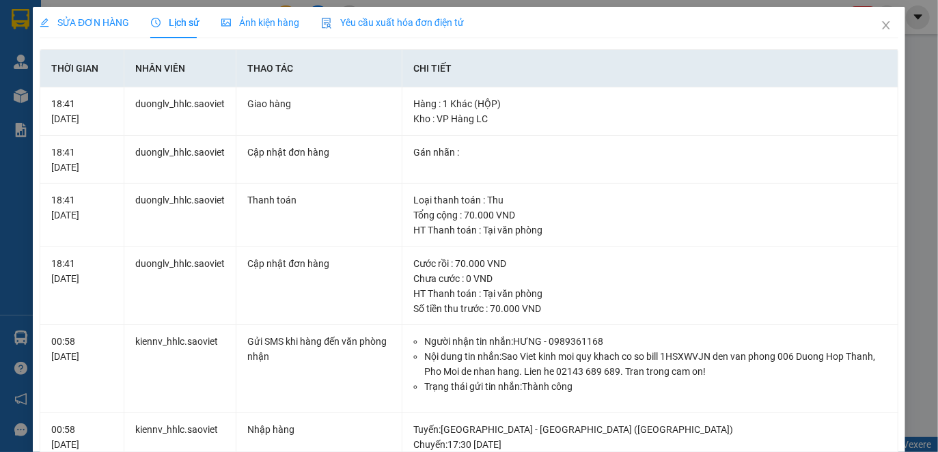
click at [384, 27] on span "Yêu cầu xuất hóa đơn điện tử" at bounding box center [392, 22] width 143 height 11
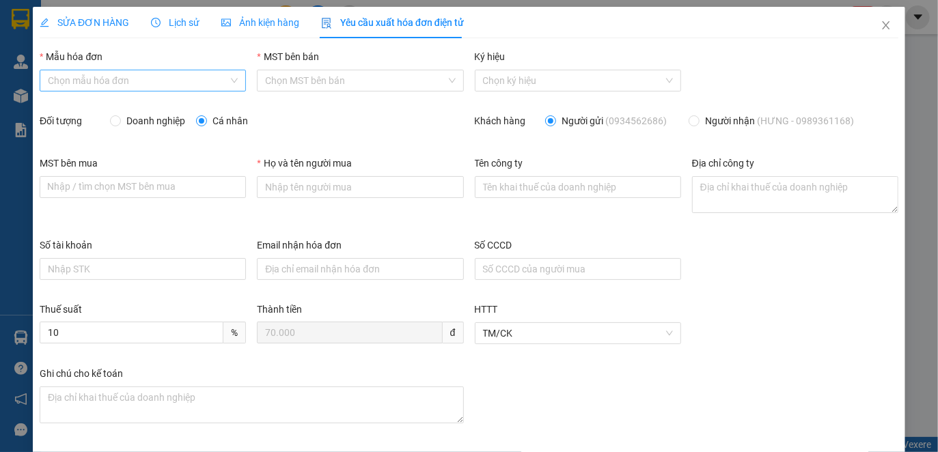
click at [143, 79] on input "Mẫu hóa đơn" at bounding box center [138, 80] width 180 height 20
click at [120, 109] on div "1C25MYY (Chi nhánh)" at bounding box center [140, 107] width 187 height 15
type input "8"
click at [294, 80] on span "5300241125-001" at bounding box center [360, 80] width 190 height 20
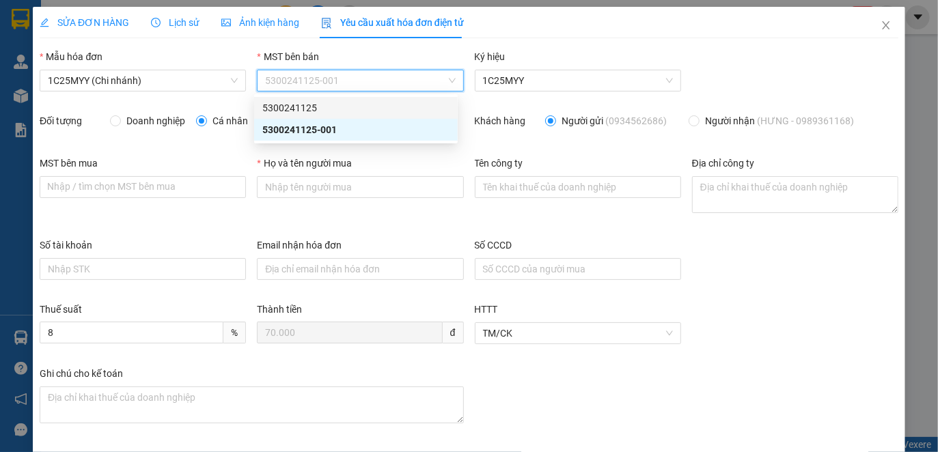
drag, startPoint x: 322, startPoint y: 107, endPoint x: 223, endPoint y: 120, distance: 99.3
click at [322, 107] on div "5300241125" at bounding box center [355, 107] width 187 height 15
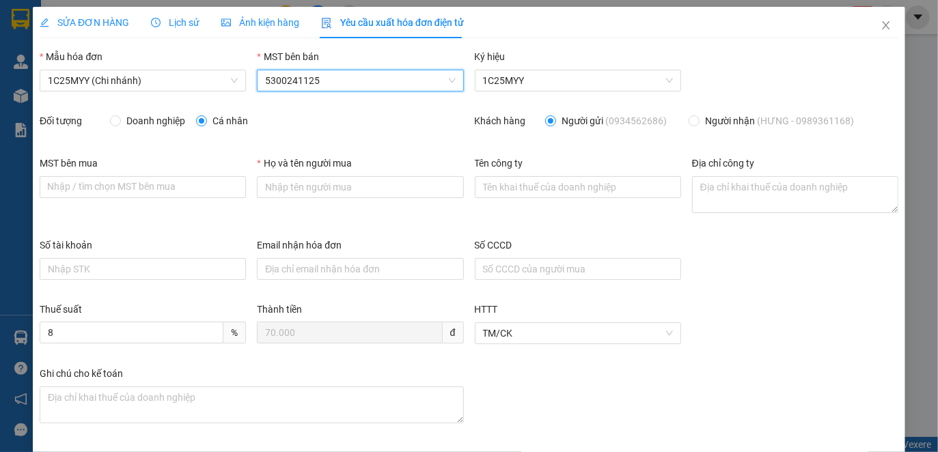
click at [156, 121] on span "Doanh nghiệp" at bounding box center [156, 120] width 70 height 15
click at [120, 121] on input "Doanh nghiệp" at bounding box center [115, 120] width 10 height 10
radio input "true"
radio input "false"
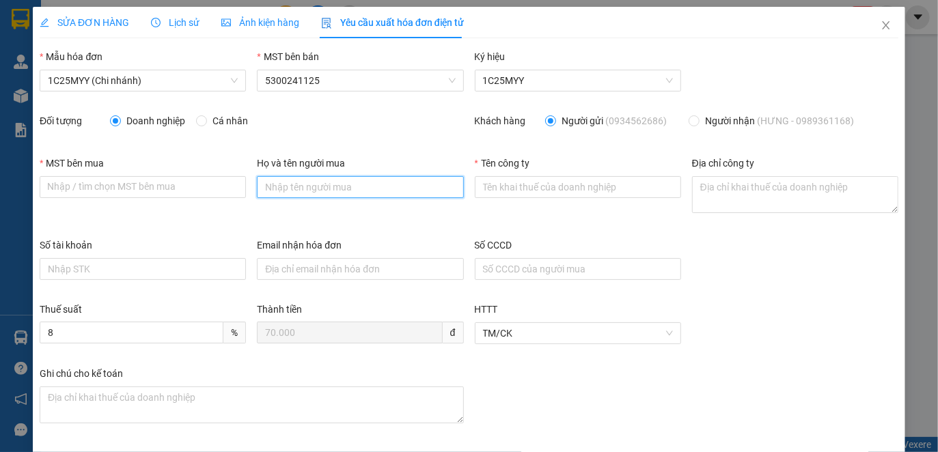
drag, startPoint x: 318, startPoint y: 195, endPoint x: 327, endPoint y: 191, distance: 9.8
click at [318, 195] on input "Họ và tên người mua" at bounding box center [360, 187] width 206 height 22
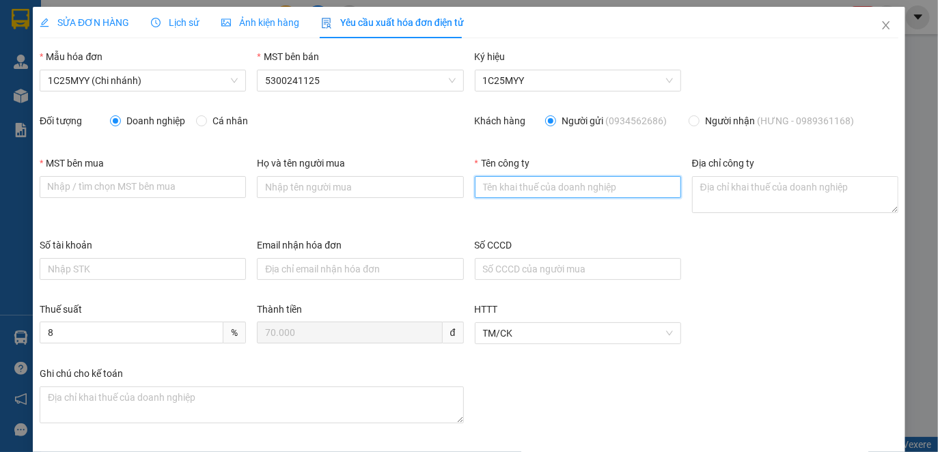
click at [487, 185] on input "Tên công ty" at bounding box center [578, 187] width 206 height 22
paste input "CÔNG TY CỔ PHẦN Y - DƯỢC HƯNG THỊNH"
type input "CÔNG TY CỔ PHẦN Y - DƯỢC HƯNG THỊNH"
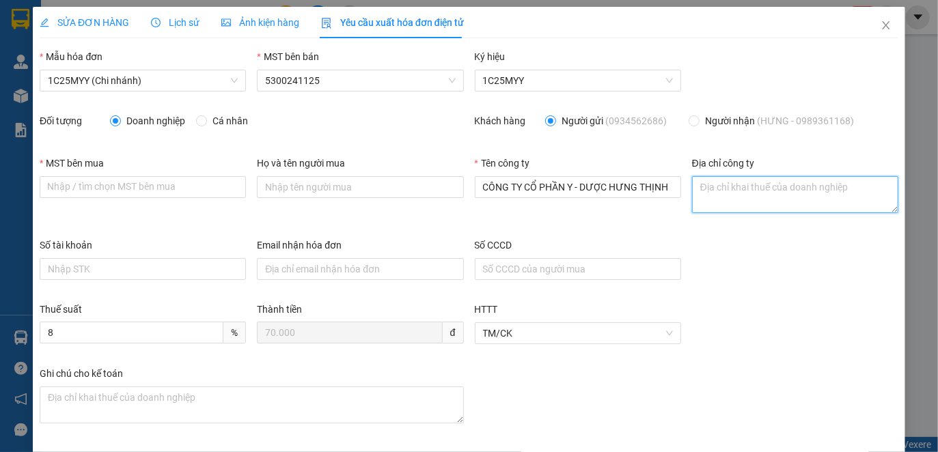
click at [700, 199] on textarea "Địa chỉ công ty" at bounding box center [795, 194] width 206 height 37
paste textarea "SN 152, [GEOGRAPHIC_DATA], [GEOGRAPHIC_DATA], [GEOGRAPHIC_DATA], [GEOGRAPHIC_DA…"
type textarea "SN 152, [GEOGRAPHIC_DATA], [GEOGRAPHIC_DATA], [GEOGRAPHIC_DATA], [GEOGRAPHIC_DA…"
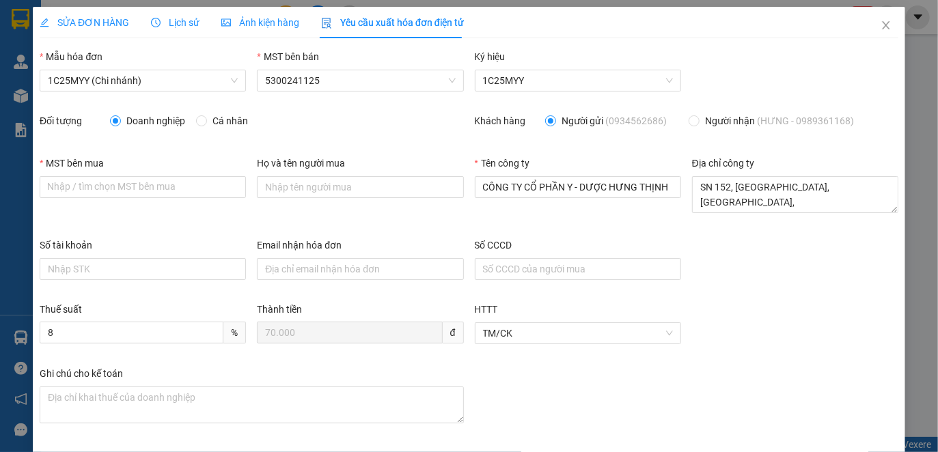
click at [138, 173] on div "MST bên mua" at bounding box center [143, 166] width 206 height 20
click at [144, 186] on input "MST bên mua" at bounding box center [143, 187] width 206 height 22
paste input "5300273173"
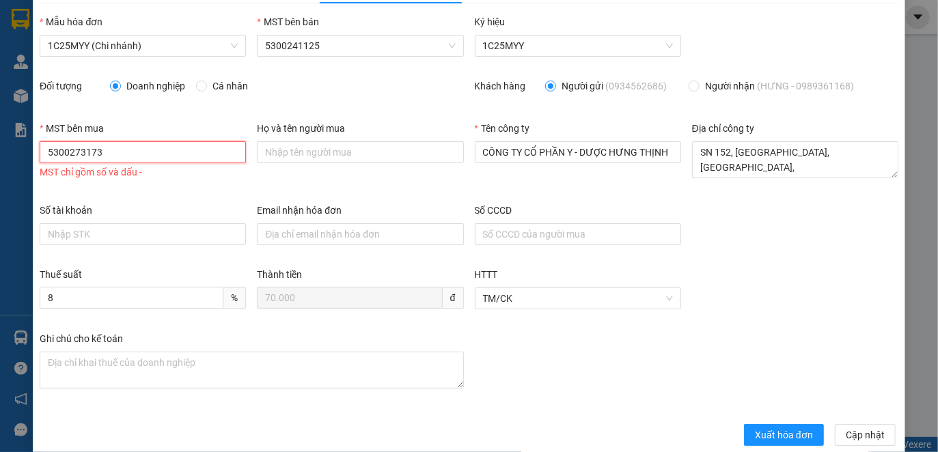
scroll to position [54, 0]
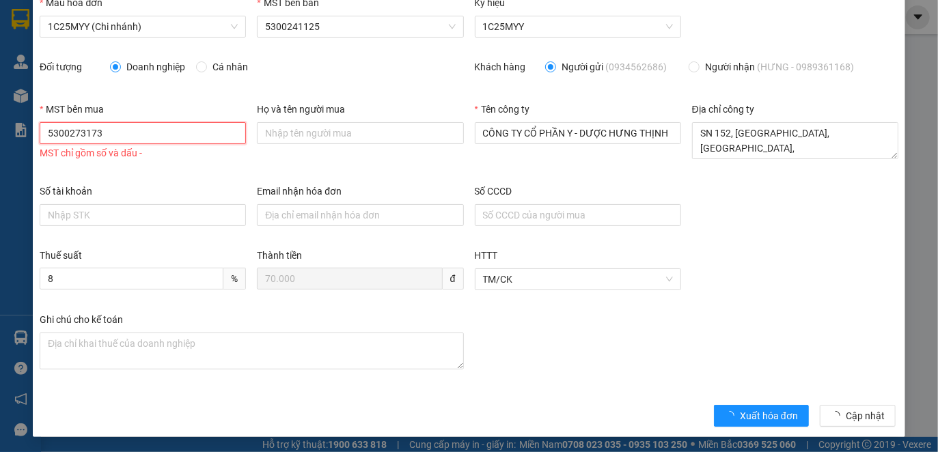
click at [71, 135] on input "5300273173" at bounding box center [143, 133] width 206 height 22
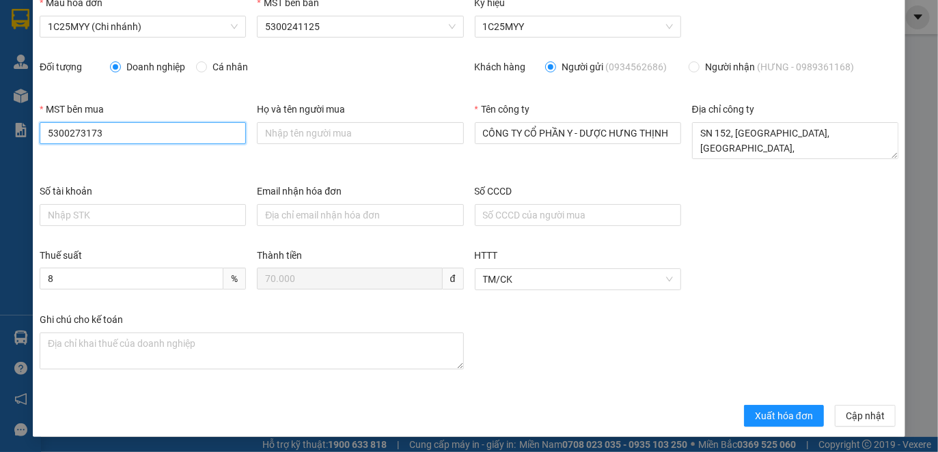
type input "5300273173"
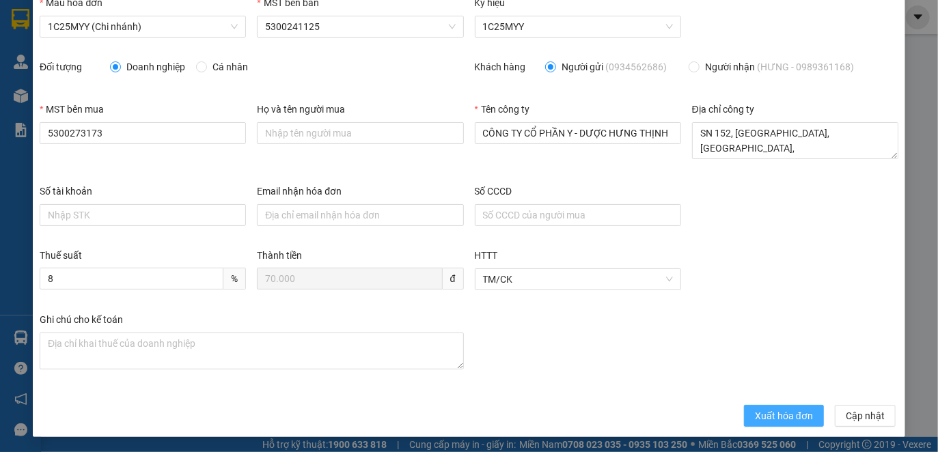
click at [755, 417] on span "Xuất hóa đơn" at bounding box center [784, 415] width 58 height 15
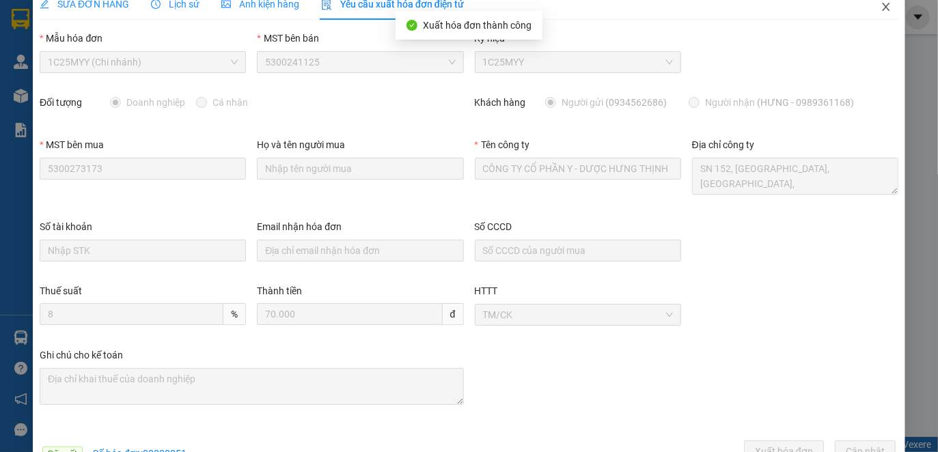
scroll to position [0, 0]
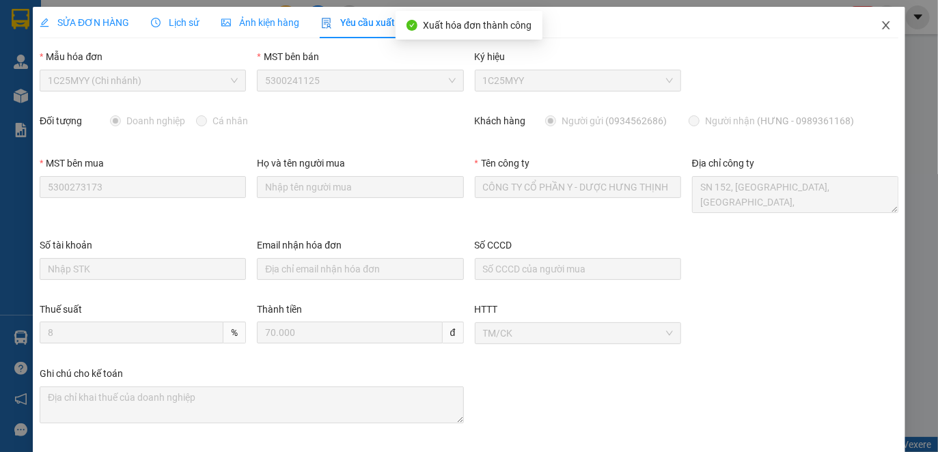
click at [880, 25] on icon "close" at bounding box center [885, 25] width 11 height 11
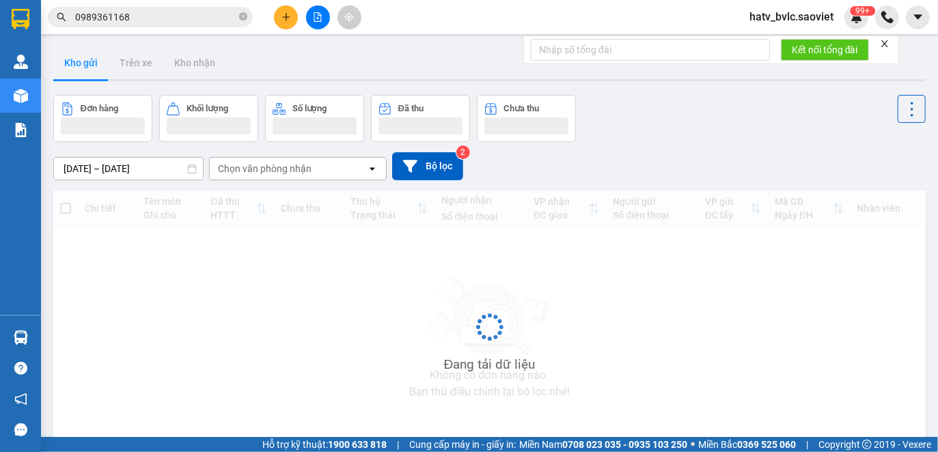
click at [137, 15] on input "0989361168" at bounding box center [155, 17] width 161 height 15
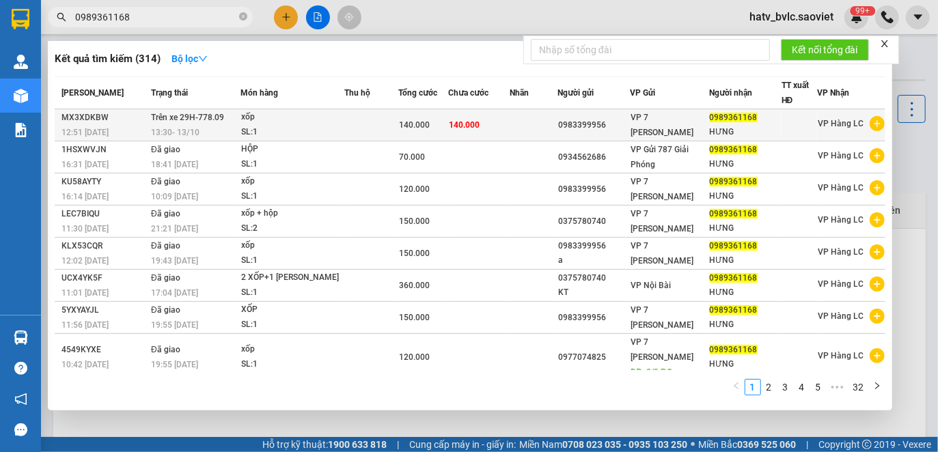
click at [337, 114] on div "xốp" at bounding box center [292, 117] width 102 height 15
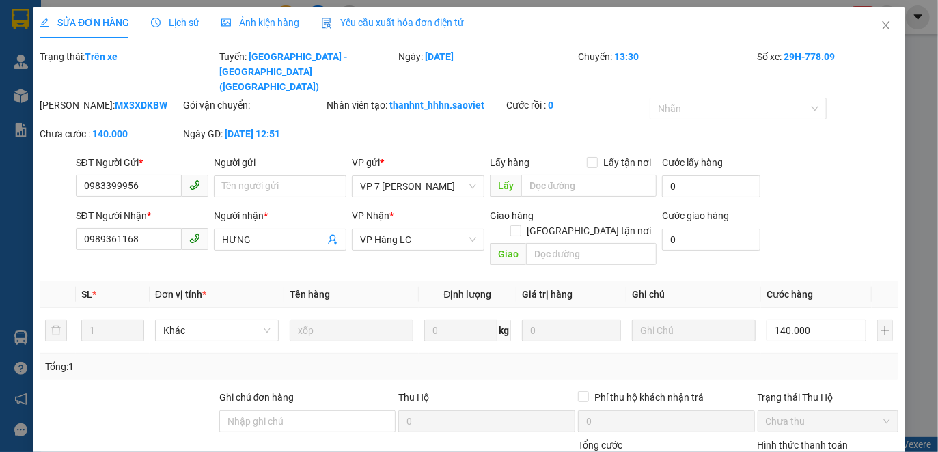
type input "0983399956"
type input "0989361168"
type input "HƯNG"
type input "0"
type input "140.000"
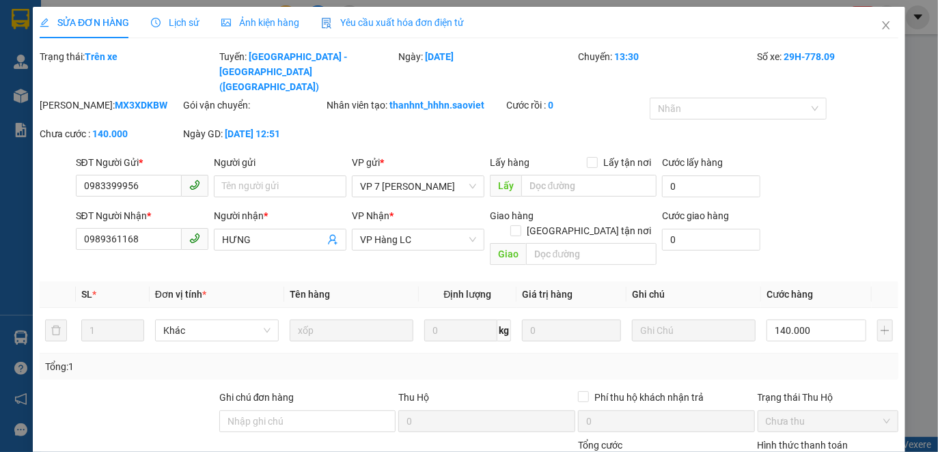
type input "140.000"
click at [392, 21] on span "Yêu cầu xuất hóa đơn điện tử" at bounding box center [392, 22] width 143 height 11
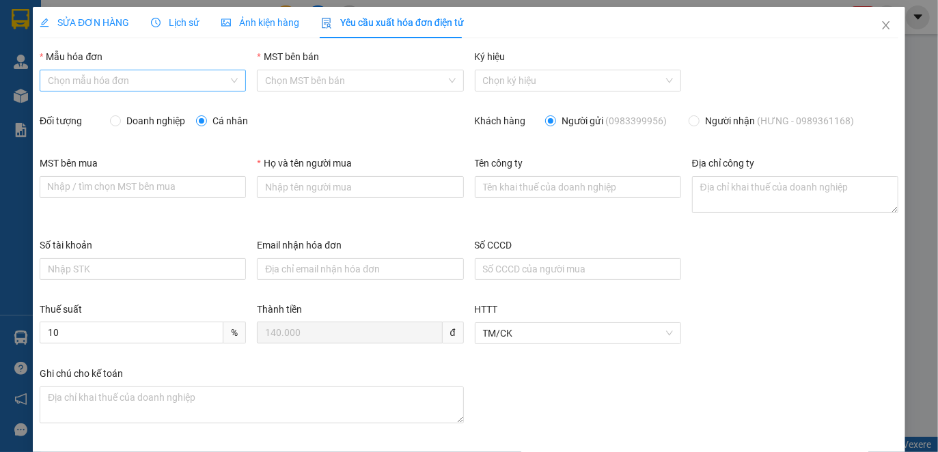
click at [171, 81] on input "Mẫu hóa đơn" at bounding box center [138, 80] width 180 height 20
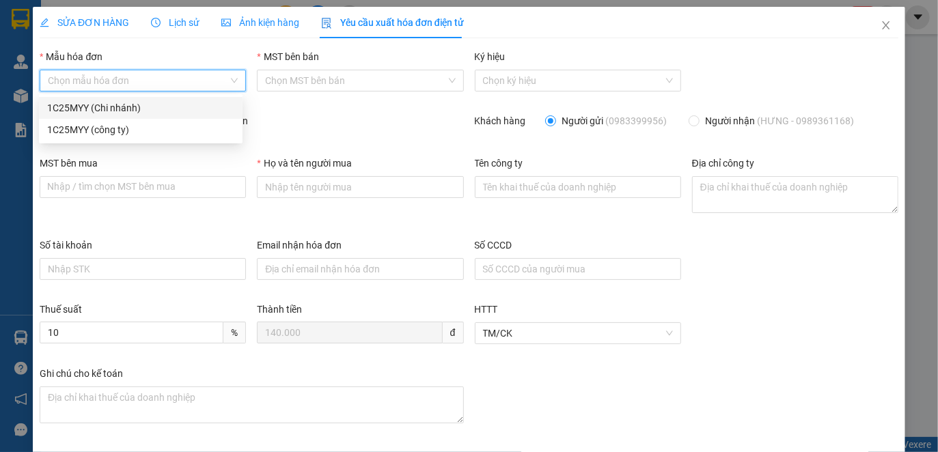
click at [162, 23] on span "Lịch sử" at bounding box center [175, 22] width 48 height 11
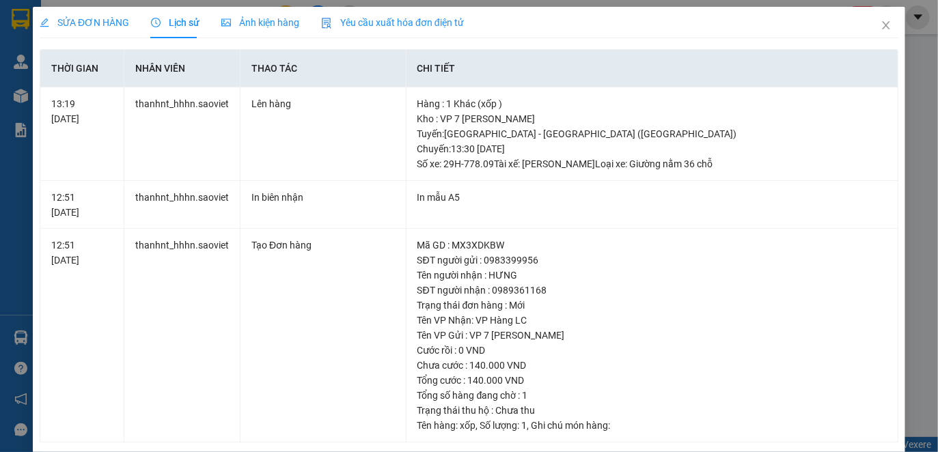
click at [399, 18] on span "Yêu cầu xuất hóa đơn điện tử" at bounding box center [392, 22] width 143 height 11
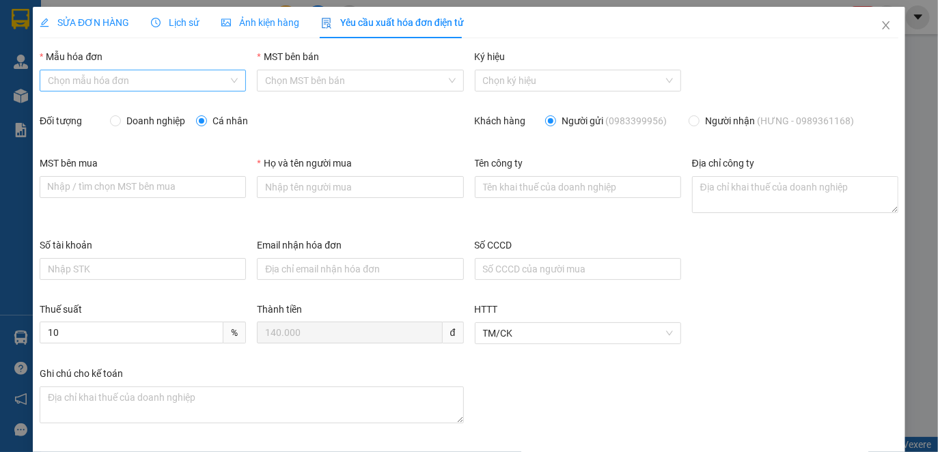
click at [128, 70] on div "Mẫu hóa đơn Chọn mẫu hóa đơn" at bounding box center [143, 73] width 206 height 48
click at [135, 79] on input "Mẫu hóa đơn" at bounding box center [138, 80] width 180 height 20
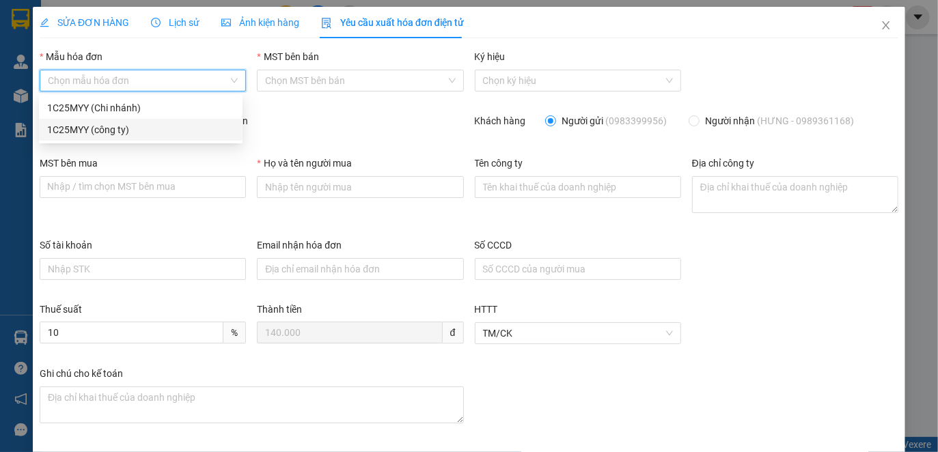
click at [117, 132] on div "1C25MYY (công ty)" at bounding box center [140, 129] width 187 height 15
type input "8"
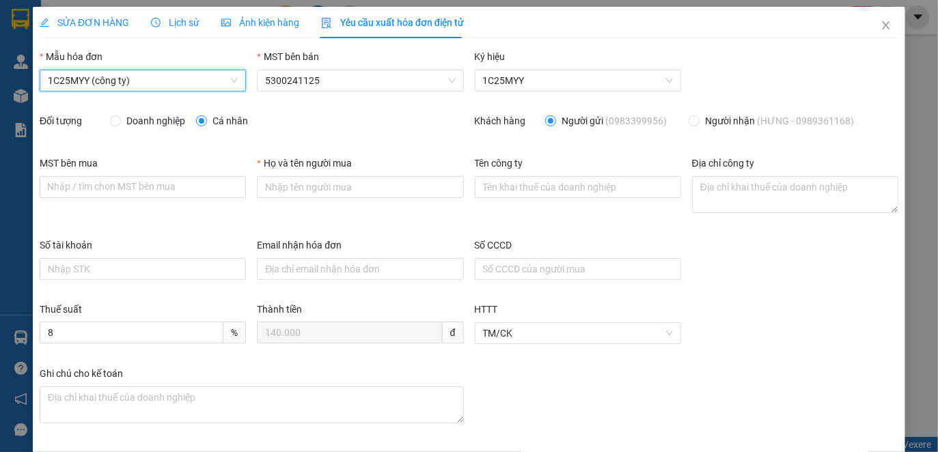
click at [130, 124] on span "Doanh nghiệp" at bounding box center [156, 120] width 70 height 15
click at [120, 124] on input "Doanh nghiệp" at bounding box center [115, 120] width 10 height 10
radio input "true"
radio input "false"
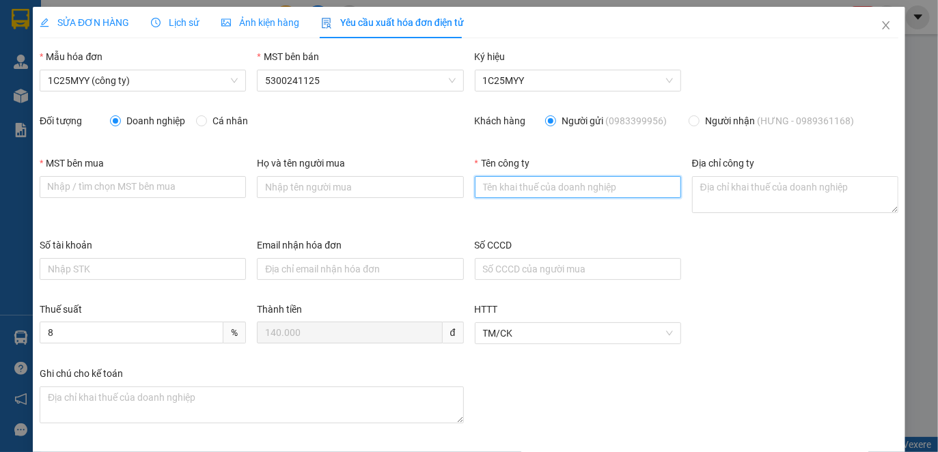
click at [522, 187] on input "Tên công ty" at bounding box center [578, 187] width 206 height 22
paste input "CÔNG TY CỔ PHẦN Y - DƯỢC HƯNG THỊNH"
type input "CÔNG TY CỔ PHẦN Y - DƯỢC HƯNG THỊNH"
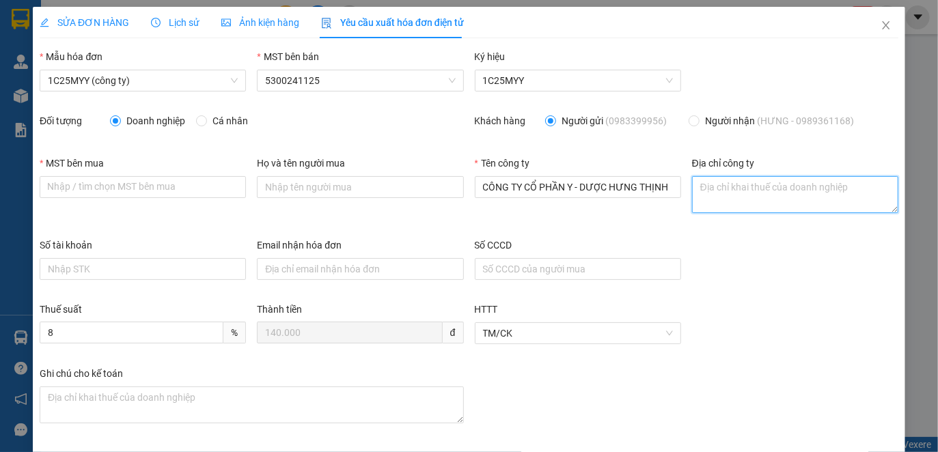
click at [718, 210] on textarea "Địa chỉ công ty" at bounding box center [795, 194] width 206 height 37
paste textarea "SN 152, [GEOGRAPHIC_DATA], [GEOGRAPHIC_DATA], [GEOGRAPHIC_DATA], [GEOGRAPHIC_DA…"
type textarea "SN 152, [GEOGRAPHIC_DATA], [GEOGRAPHIC_DATA], [GEOGRAPHIC_DATA], [GEOGRAPHIC_DA…"
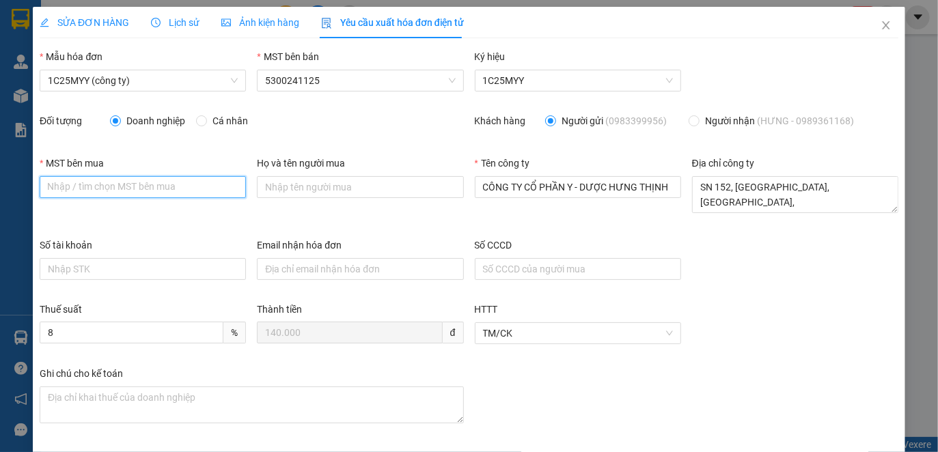
click at [152, 183] on input "MST bên mua" at bounding box center [143, 187] width 206 height 22
paste input "5300273173"
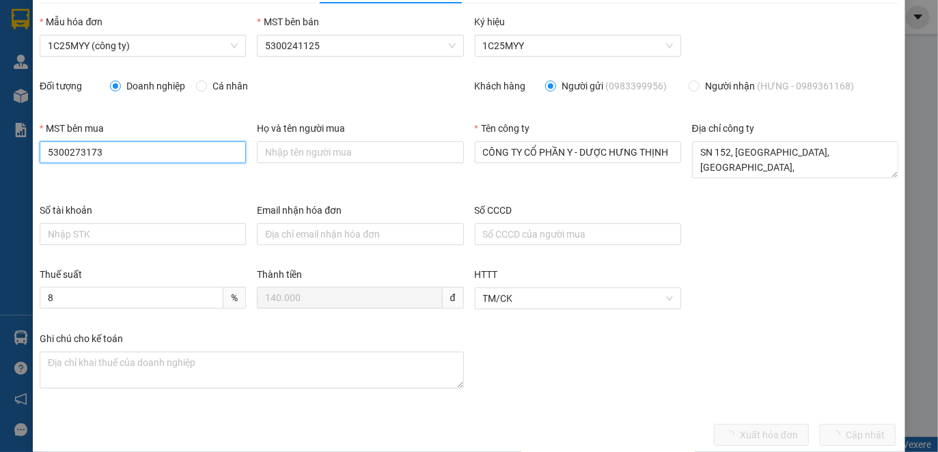
scroll to position [54, 0]
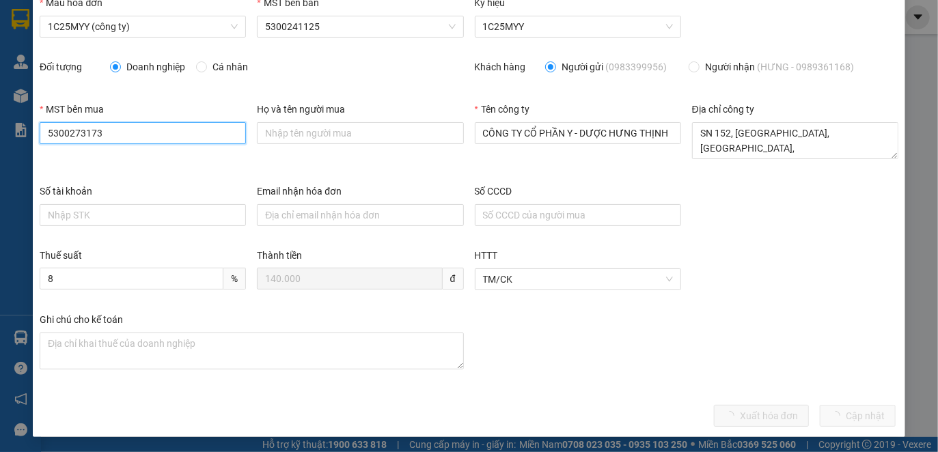
type input "5300273173"
click at [688, 375] on div "Ghi chú cho kế toán" at bounding box center [468, 353] width 869 height 82
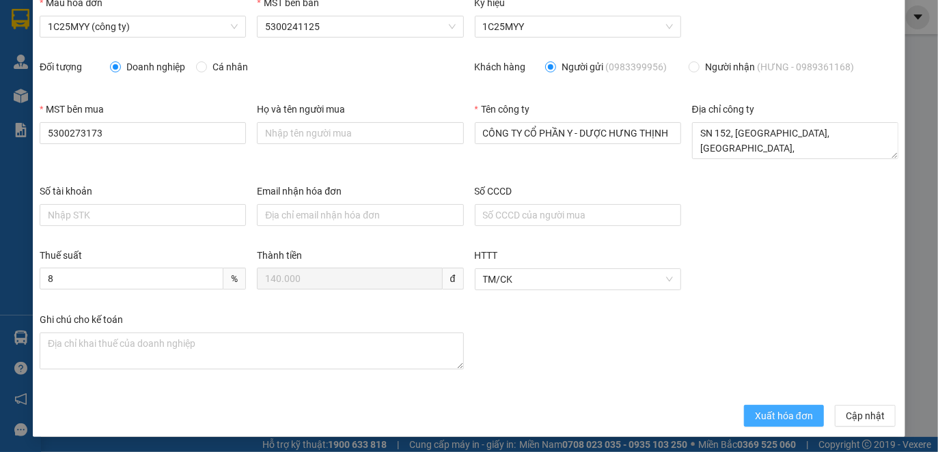
click at [755, 419] on span "Xuất hóa đơn" at bounding box center [784, 415] width 58 height 15
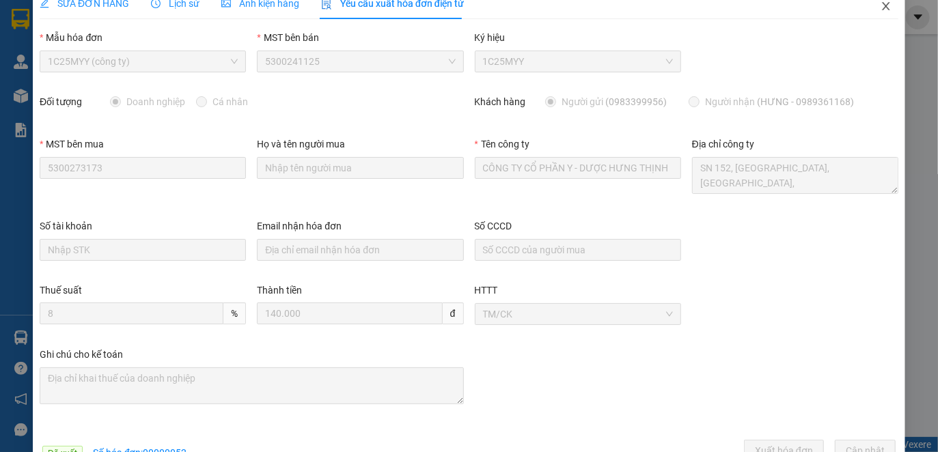
scroll to position [0, 0]
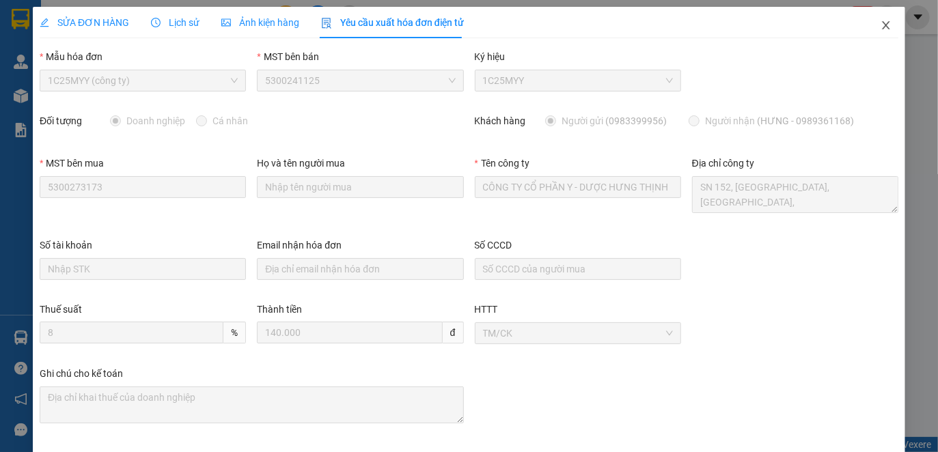
drag, startPoint x: 882, startPoint y: 23, endPoint x: 864, endPoint y: 24, distance: 17.8
click at [881, 24] on span "Close" at bounding box center [886, 26] width 38 height 38
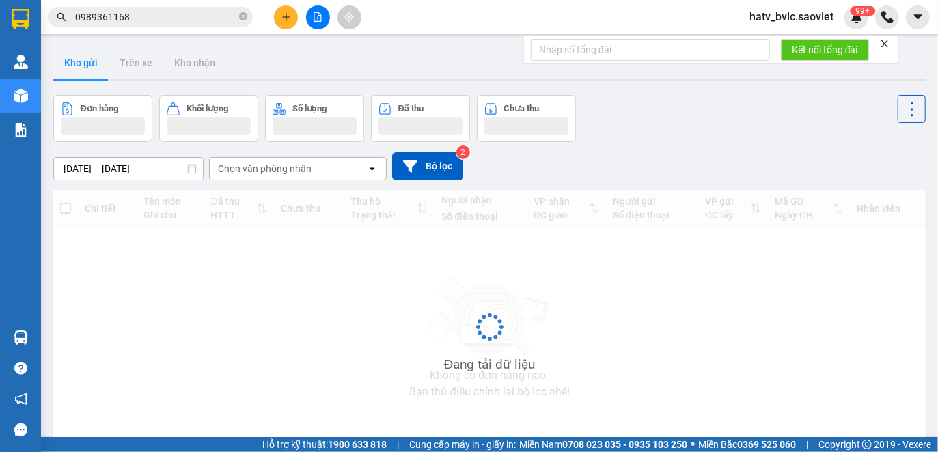
click at [158, 16] on input "0989361168" at bounding box center [155, 17] width 161 height 15
